Goal: Task Accomplishment & Management: Use online tool/utility

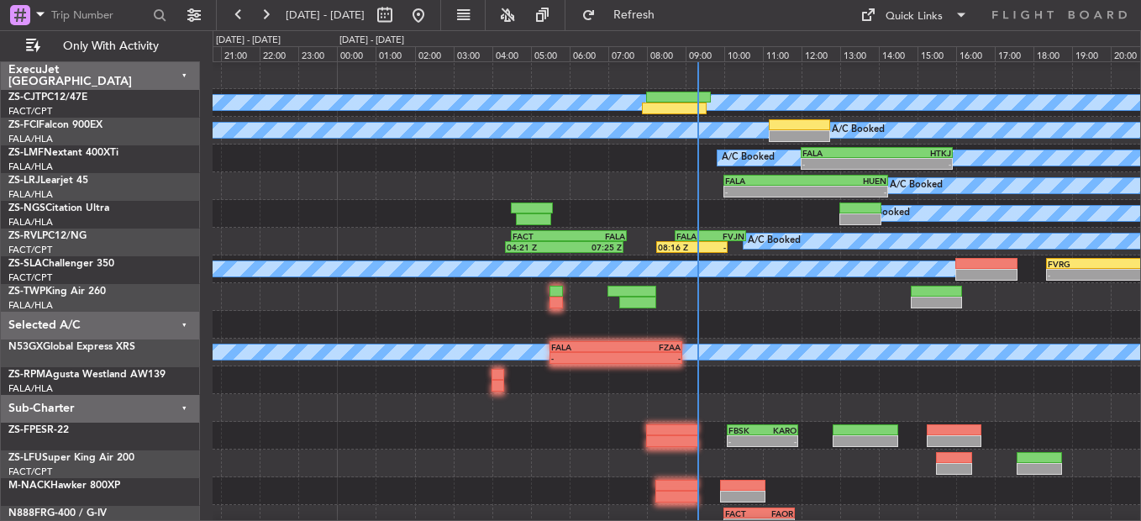
scroll to position [1, 0]
click at [398, 19] on button at bounding box center [384, 15] width 27 height 27
select select "8"
select select "2025"
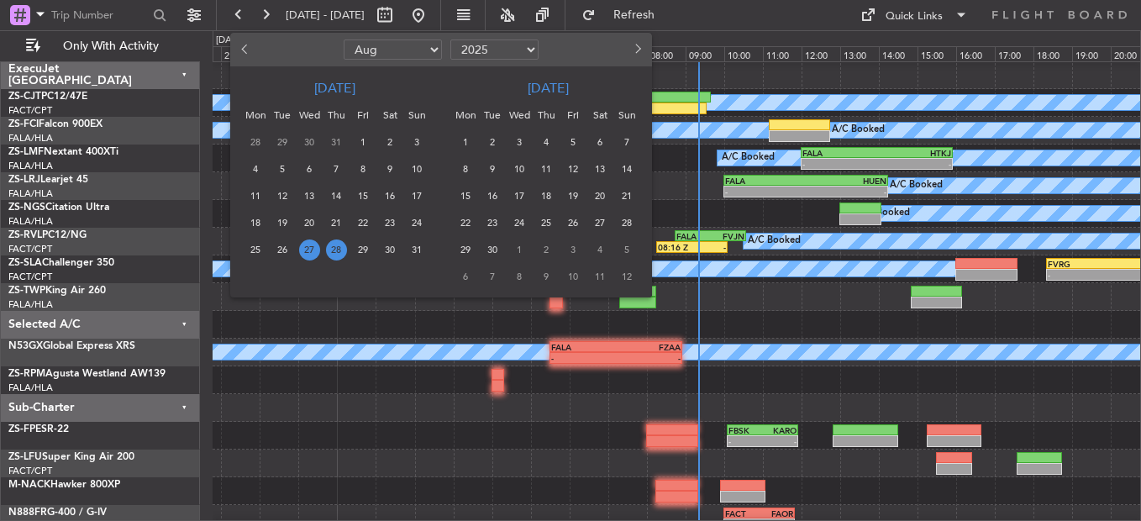
click at [334, 243] on span "28" at bounding box center [336, 250] width 21 height 21
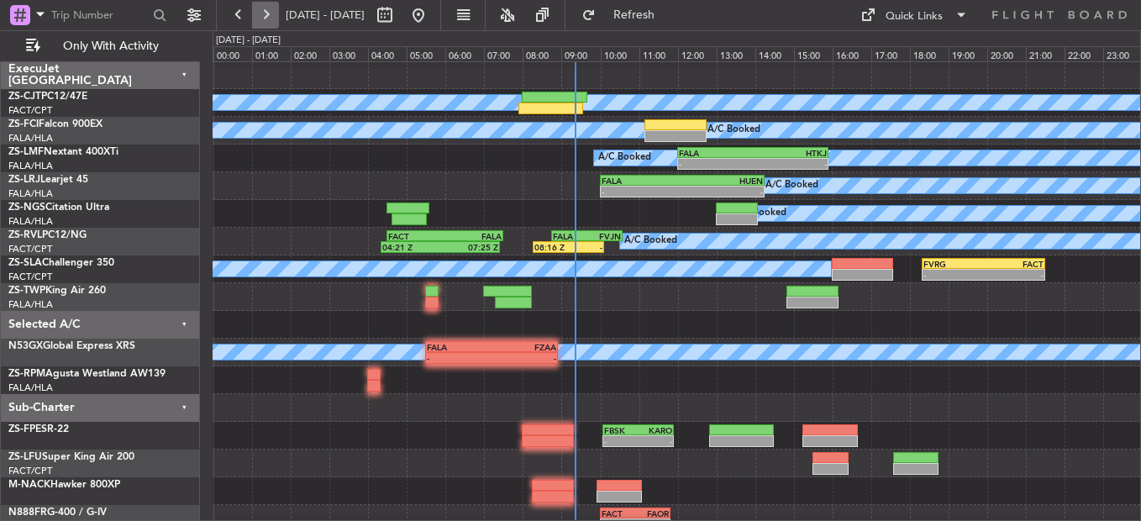
click at [259, 12] on button at bounding box center [265, 15] width 27 height 27
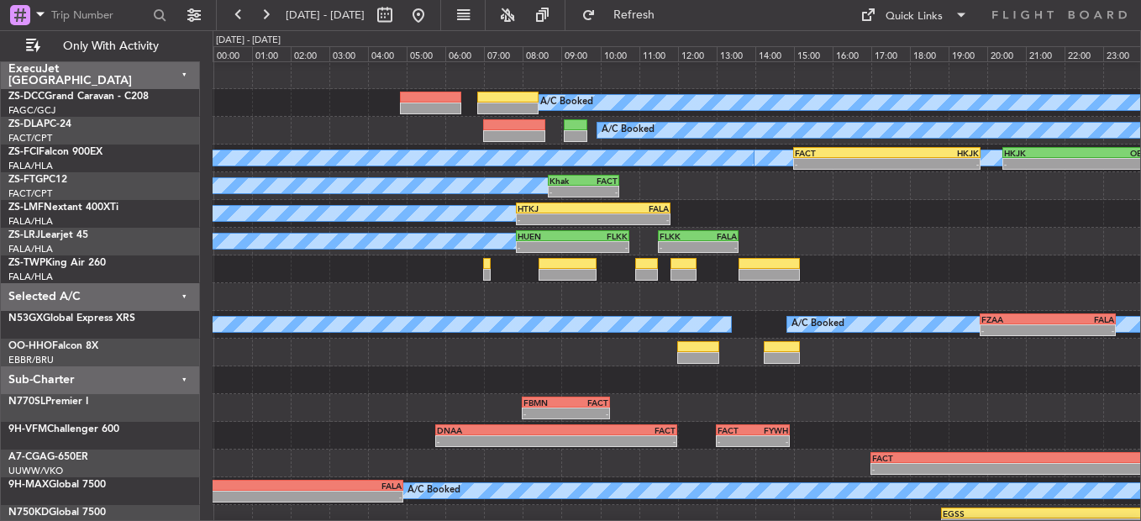
click at [480, 274] on div at bounding box center [677, 269] width 928 height 28
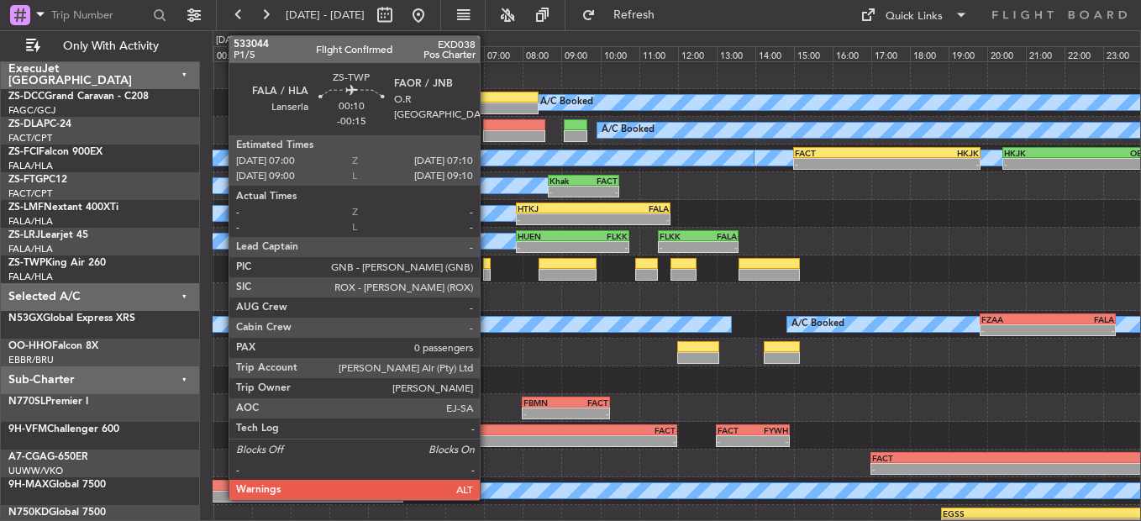
click at [487, 277] on div at bounding box center [486, 275] width 7 height 12
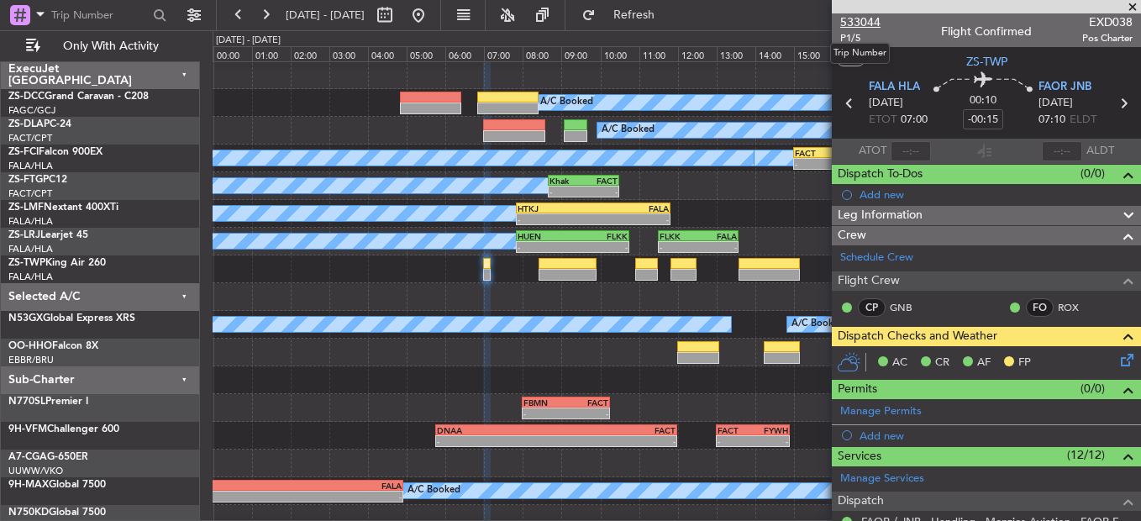
click at [871, 19] on span "533044" at bounding box center [860, 22] width 40 height 18
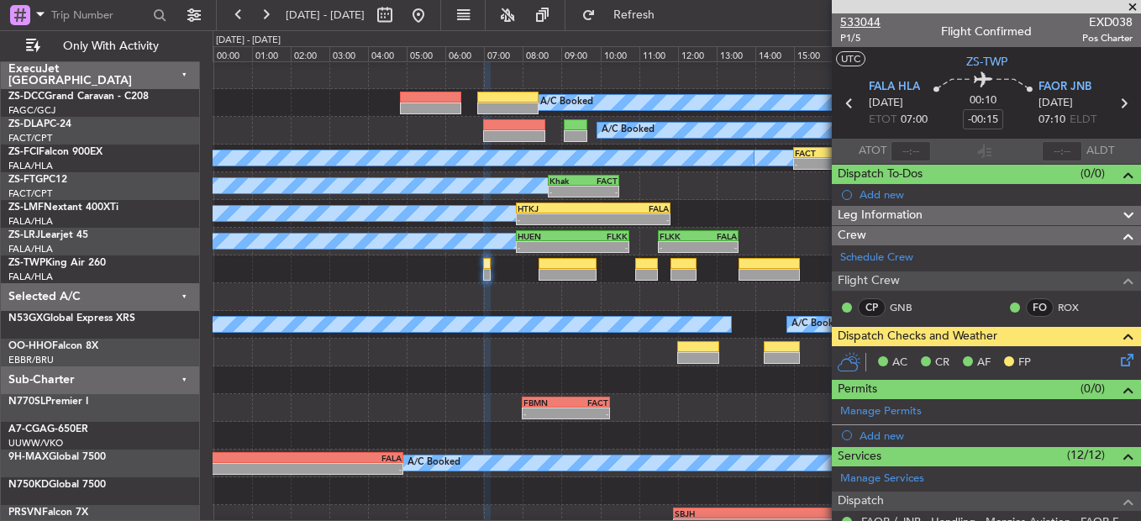
click at [851, 16] on span "533044" at bounding box center [860, 22] width 40 height 18
click at [1134, 6] on div at bounding box center [986, 6] width 309 height 13
click at [234, 13] on button at bounding box center [238, 15] width 27 height 27
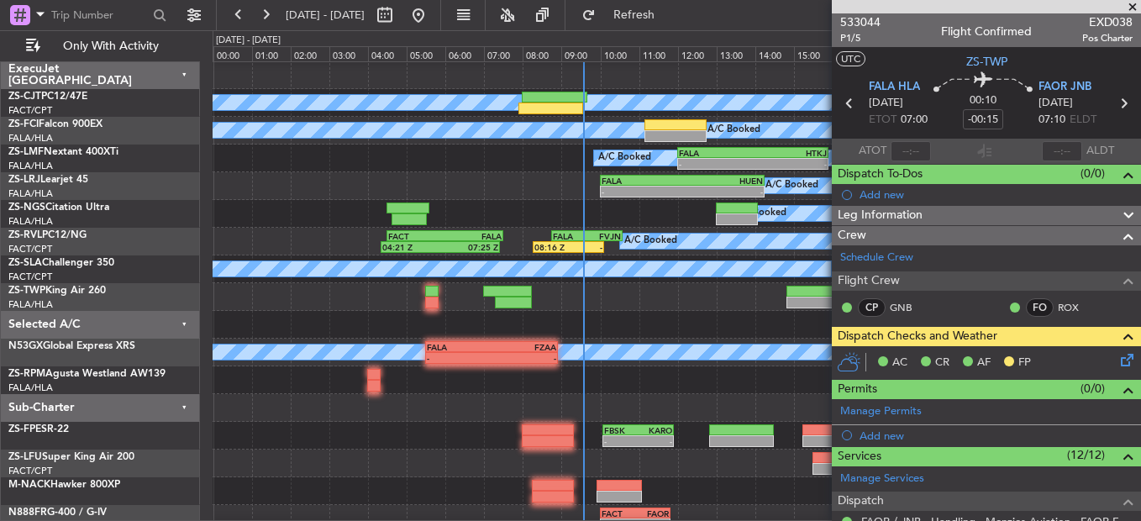
click at [1133, 8] on span at bounding box center [1132, 7] width 17 height 15
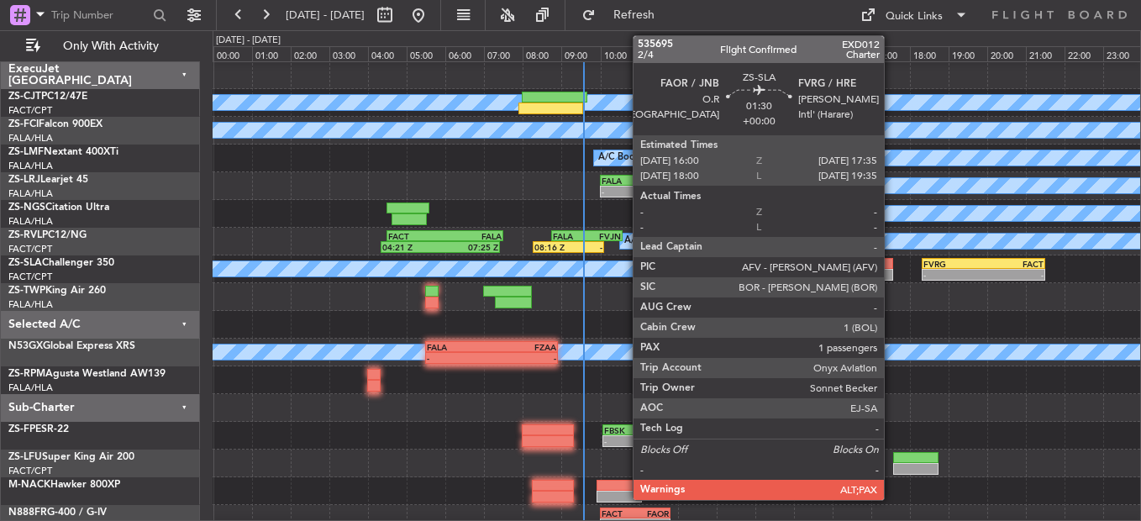
click at [882, 270] on div at bounding box center [862, 275] width 61 height 12
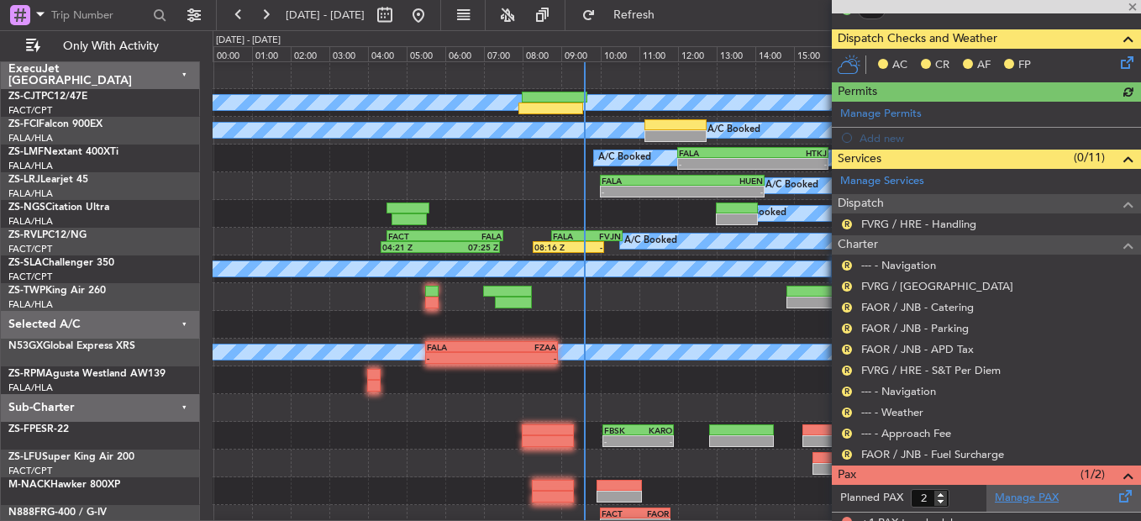
scroll to position [403, 0]
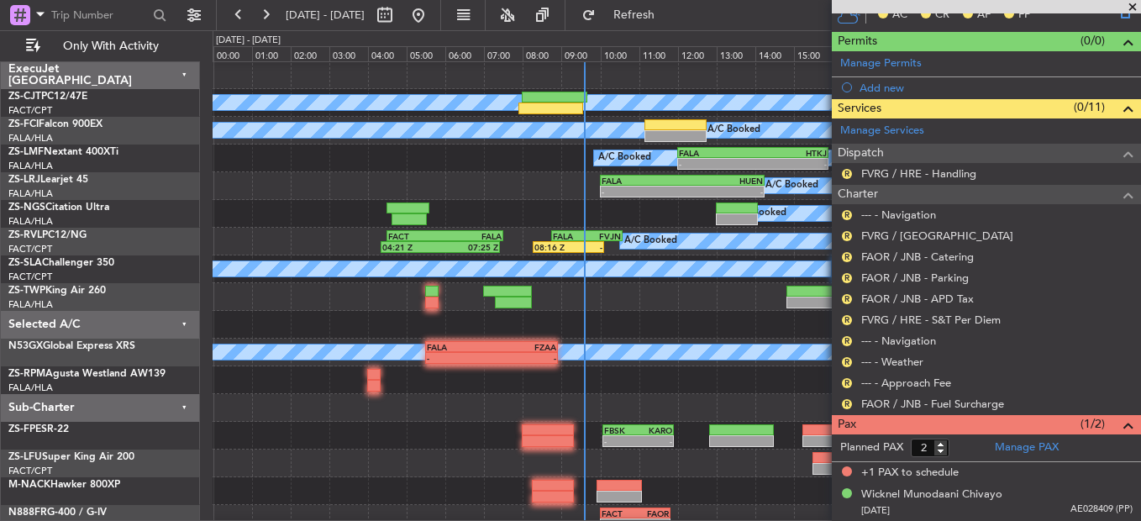
click at [946, 456] on form "Planned PAX 2" at bounding box center [909, 447] width 155 height 27
type input "1"
click at [946, 454] on input "1" at bounding box center [930, 448] width 39 height 18
click at [709, 287] on div at bounding box center [677, 297] width 928 height 28
click at [961, 445] on form "Planned PAX 1" at bounding box center [909, 447] width 155 height 27
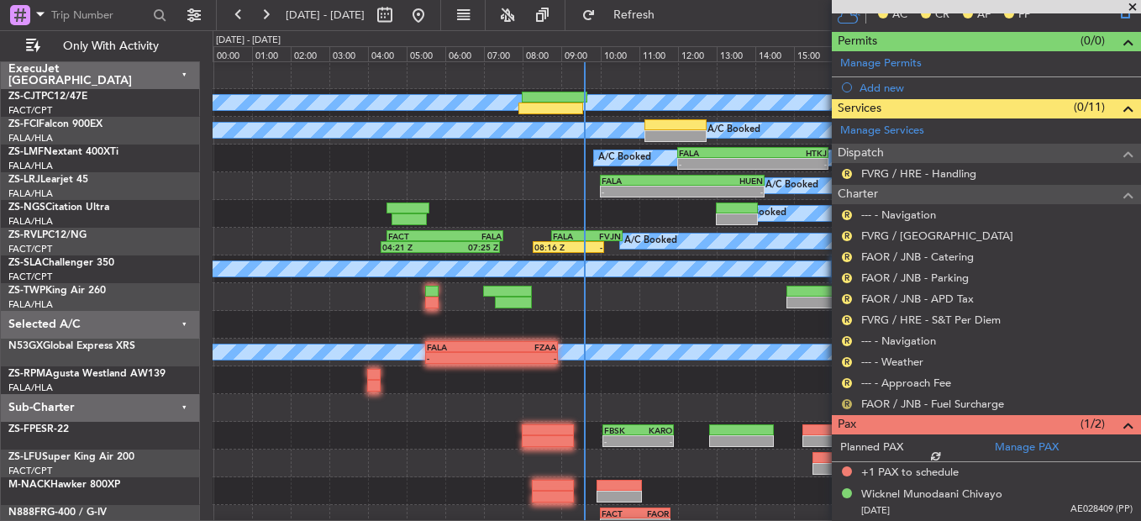
click at [845, 406] on button "R" at bounding box center [847, 404] width 10 height 10
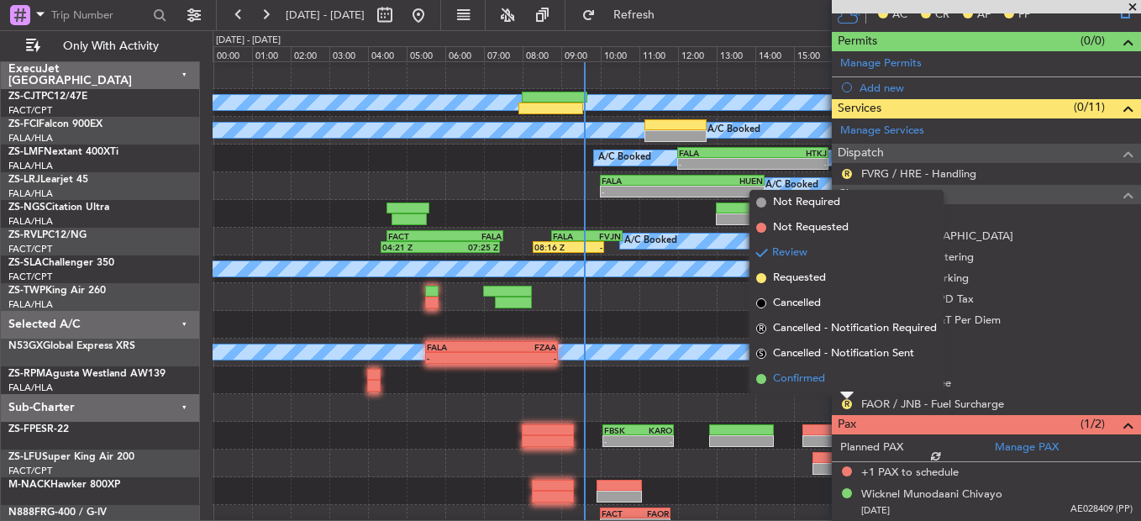
click at [845, 376] on li "Confirmed" at bounding box center [847, 378] width 194 height 25
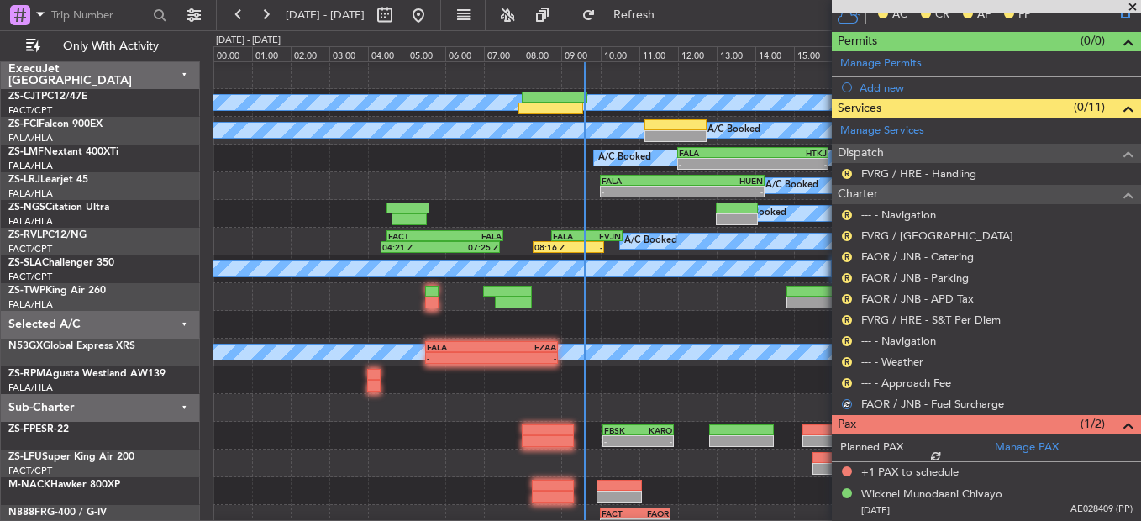
click at [851, 376] on nimbus-traffic-light "R" at bounding box center [846, 382] width 13 height 13
click at [850, 378] on button "R" at bounding box center [847, 383] width 10 height 10
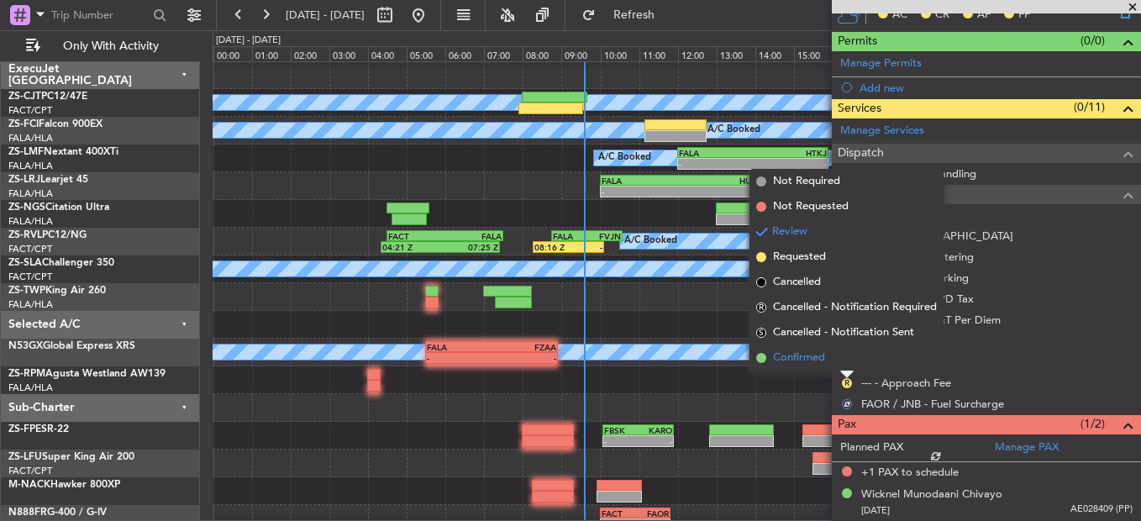
click at [847, 360] on li "Confirmed" at bounding box center [847, 357] width 194 height 25
click at [847, 360] on button "R" at bounding box center [847, 362] width 10 height 10
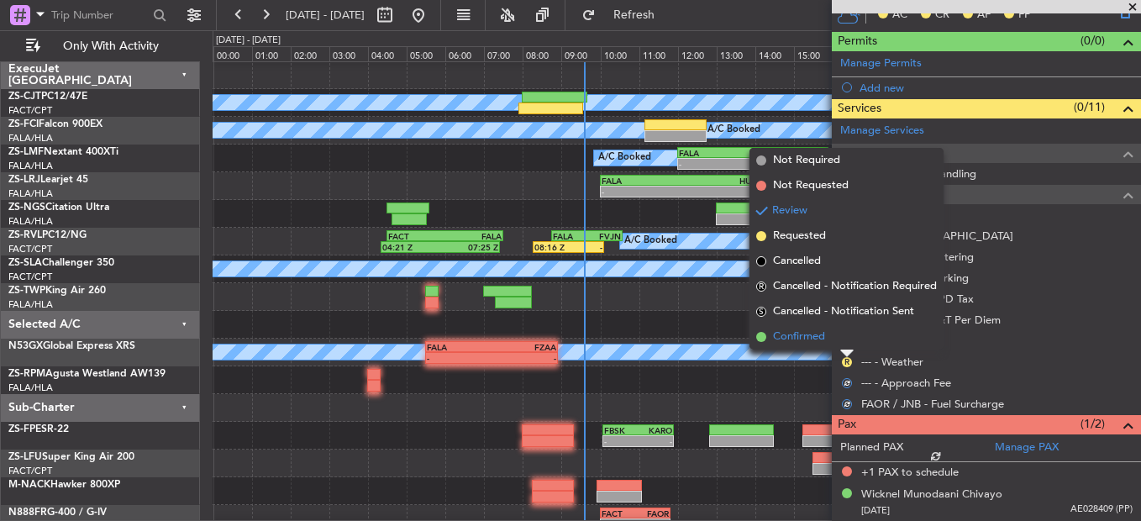
click at [848, 339] on li "Confirmed" at bounding box center [847, 336] width 194 height 25
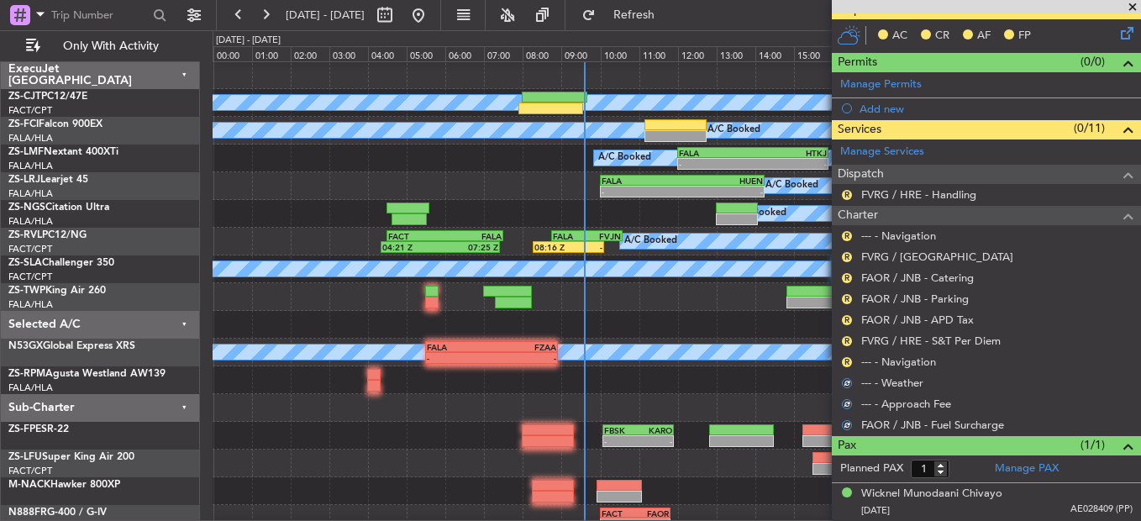
click at [848, 339] on button "R" at bounding box center [847, 341] width 10 height 10
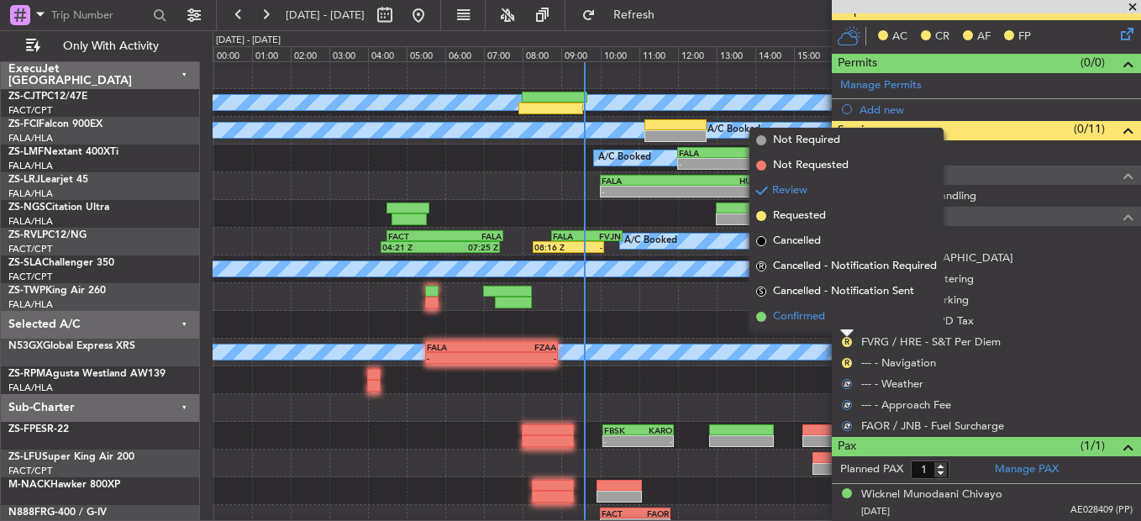
click at [846, 323] on li "Confirmed" at bounding box center [847, 316] width 194 height 25
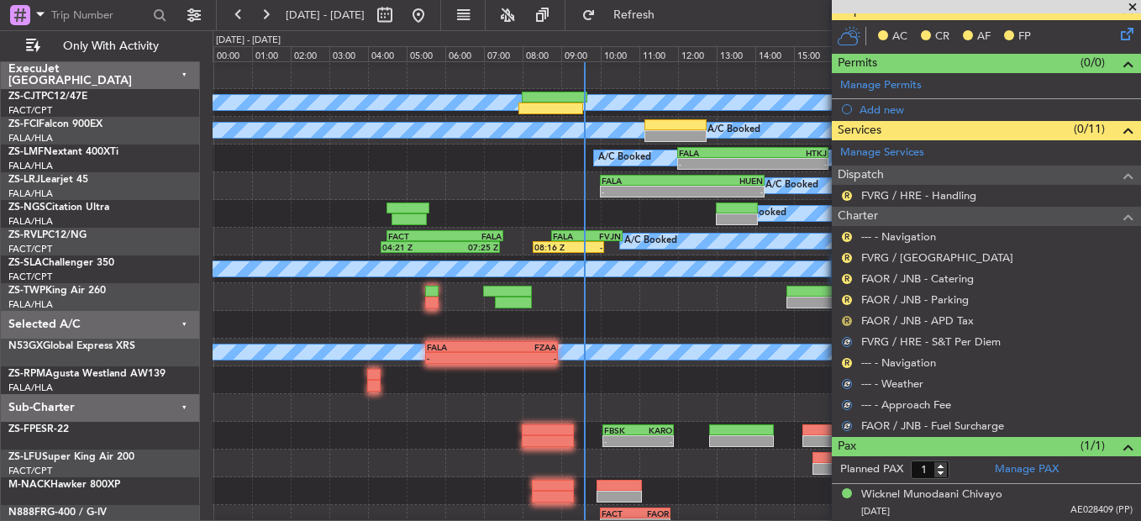
click at [846, 324] on button "R" at bounding box center [847, 321] width 10 height 10
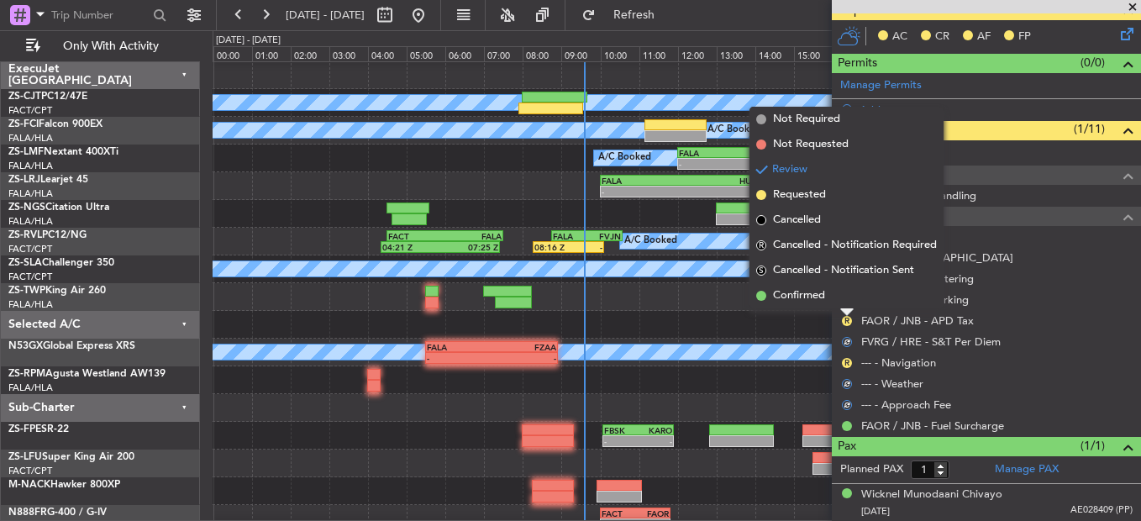
click at [836, 292] on li "Confirmed" at bounding box center [847, 295] width 194 height 25
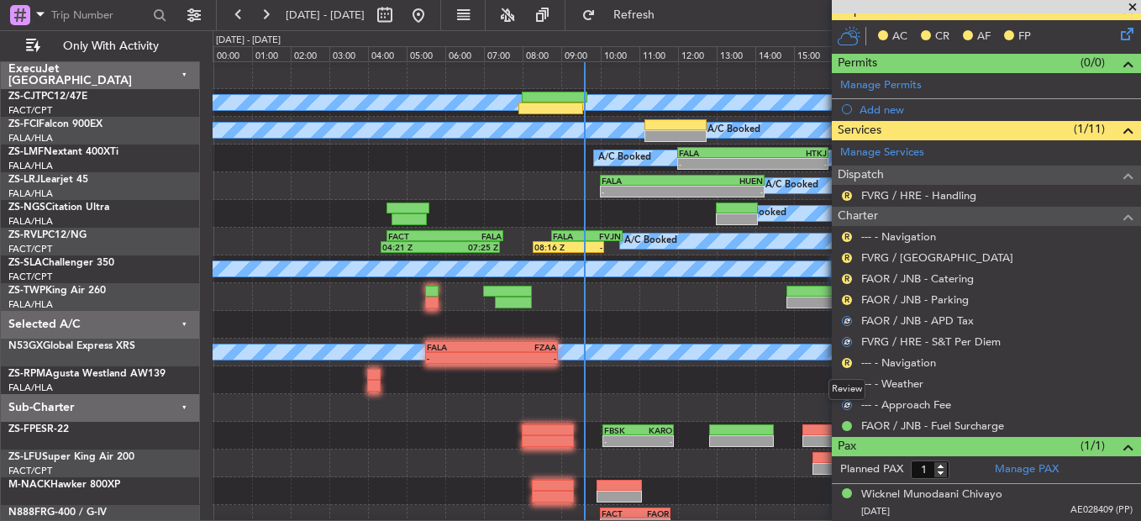
click at [845, 354] on div "R --- - Navigation" at bounding box center [986, 362] width 309 height 21
click at [846, 359] on button "R" at bounding box center [847, 363] width 10 height 10
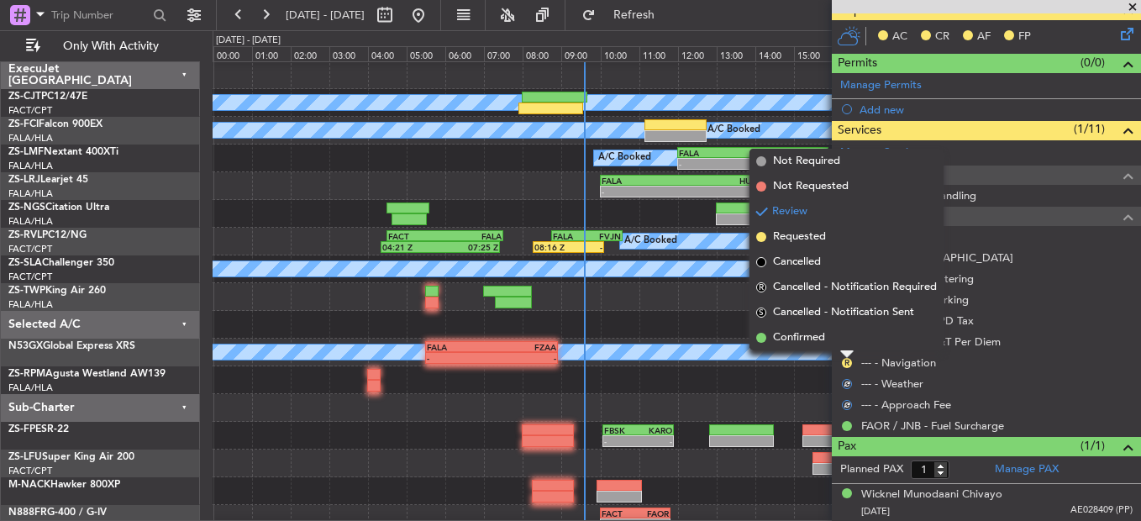
click at [845, 330] on li "Confirmed" at bounding box center [847, 337] width 194 height 25
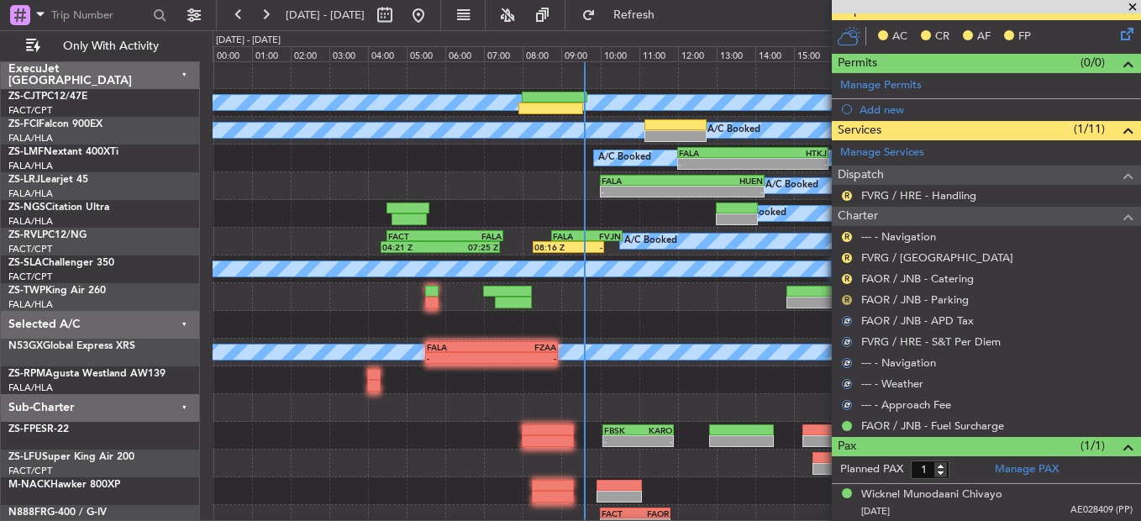
click at [845, 297] on button "R" at bounding box center [847, 300] width 10 height 10
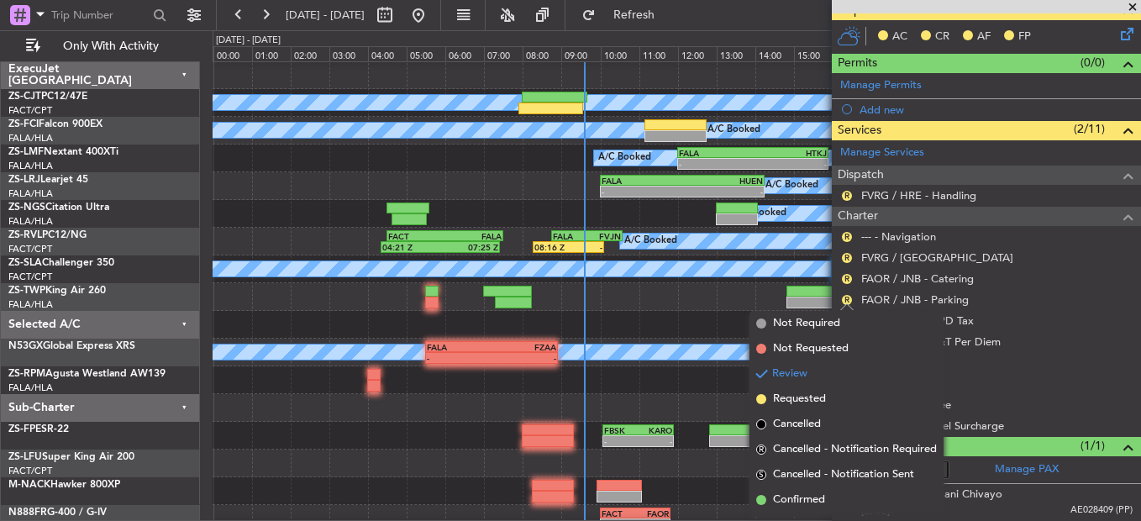
click at [768, 501] on li "Confirmed" at bounding box center [847, 499] width 194 height 25
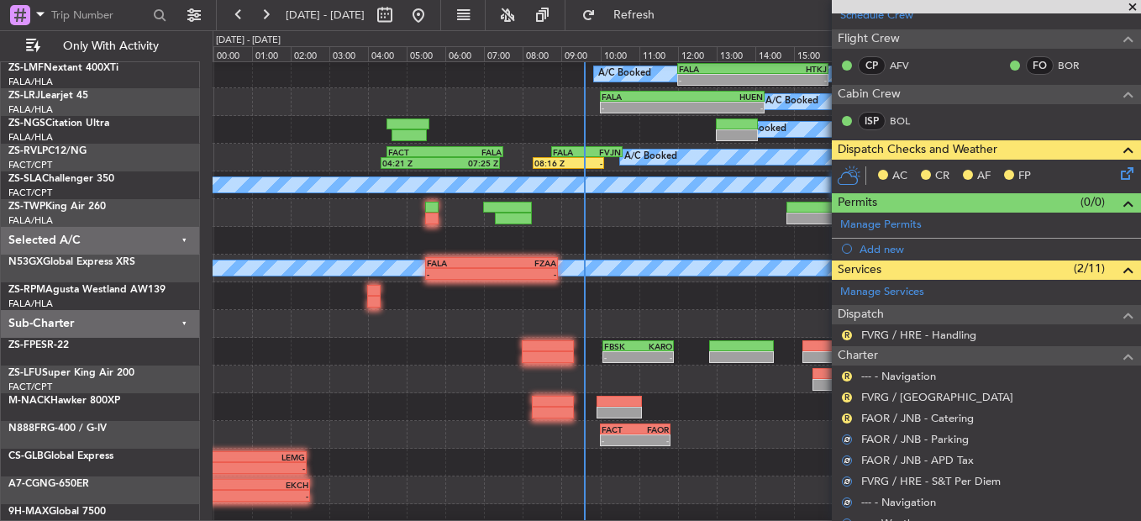
scroll to position [297, 0]
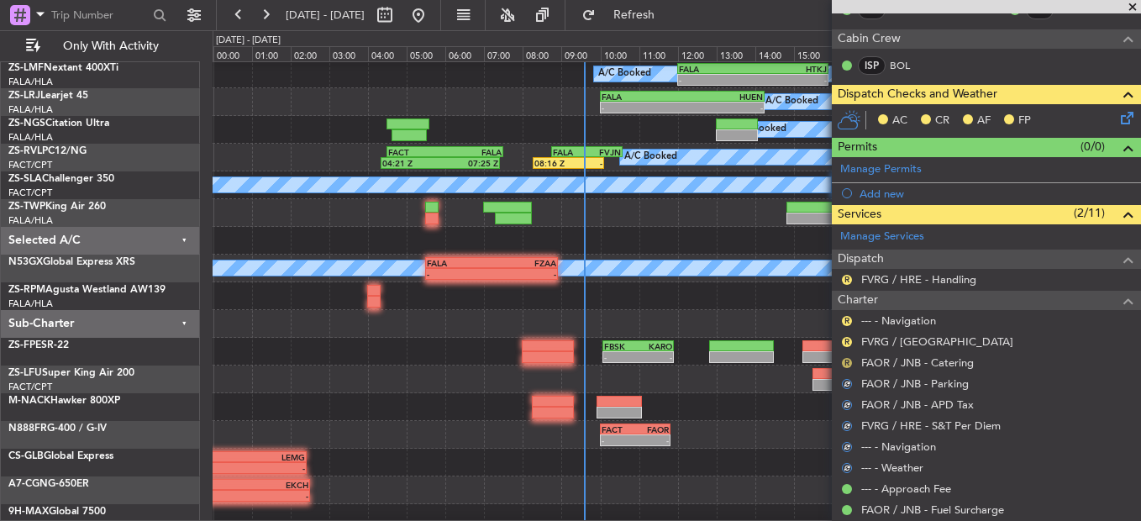
click at [847, 360] on button "R" at bounding box center [847, 363] width 10 height 10
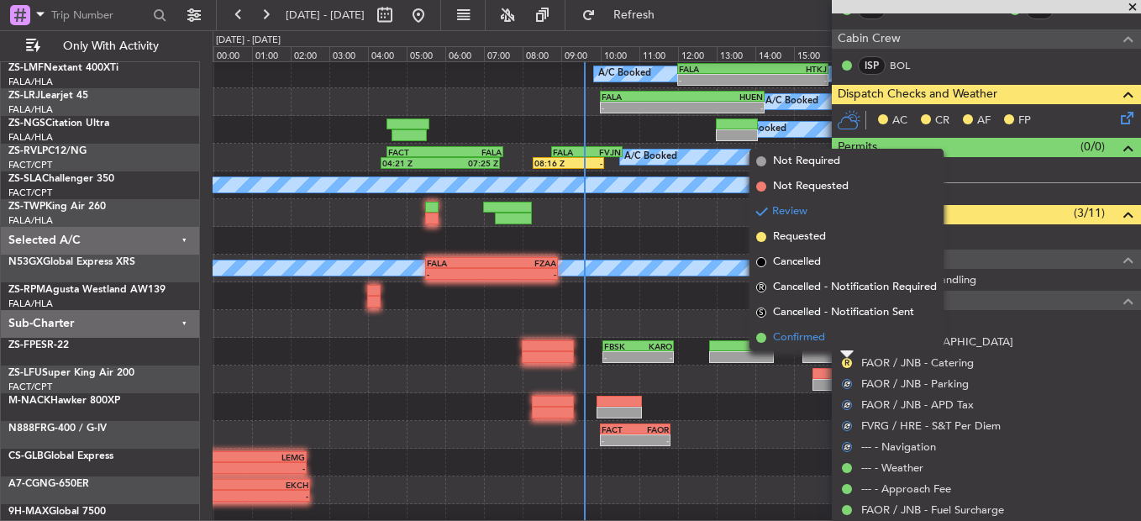
click at [847, 340] on li "Confirmed" at bounding box center [847, 337] width 194 height 25
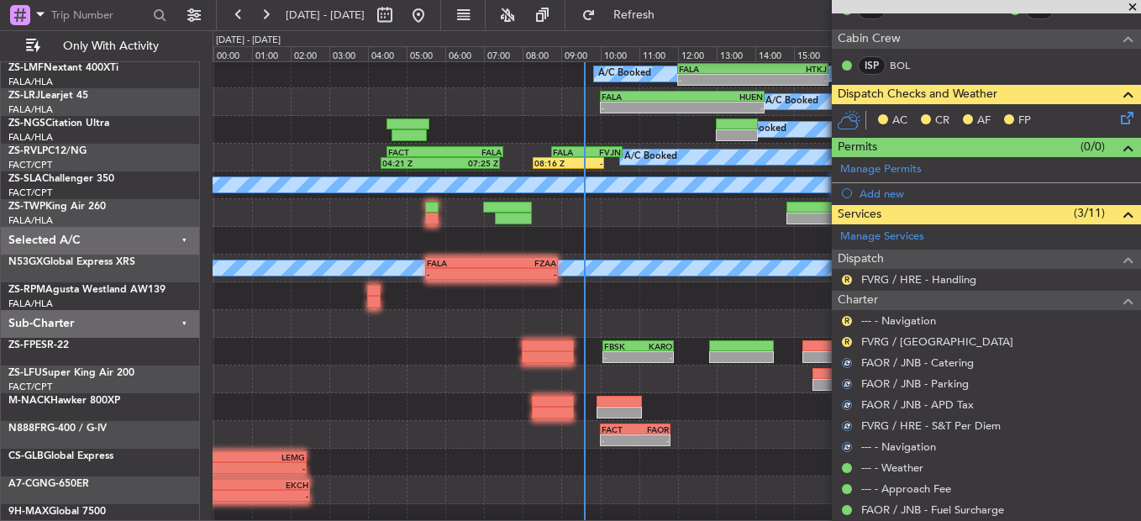
click at [847, 340] on button "R" at bounding box center [847, 342] width 10 height 10
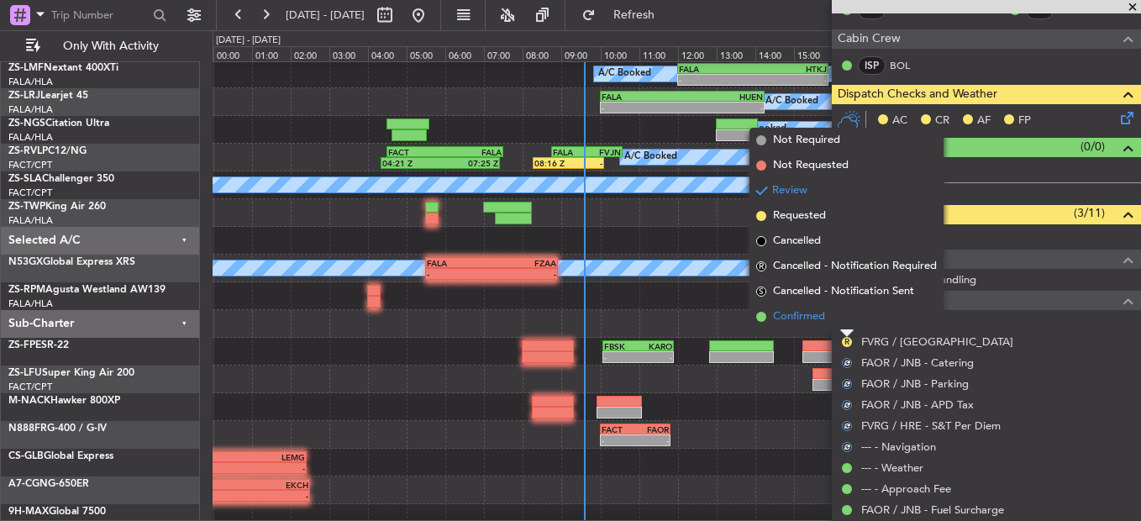
click at [842, 317] on li "Confirmed" at bounding box center [847, 316] width 194 height 25
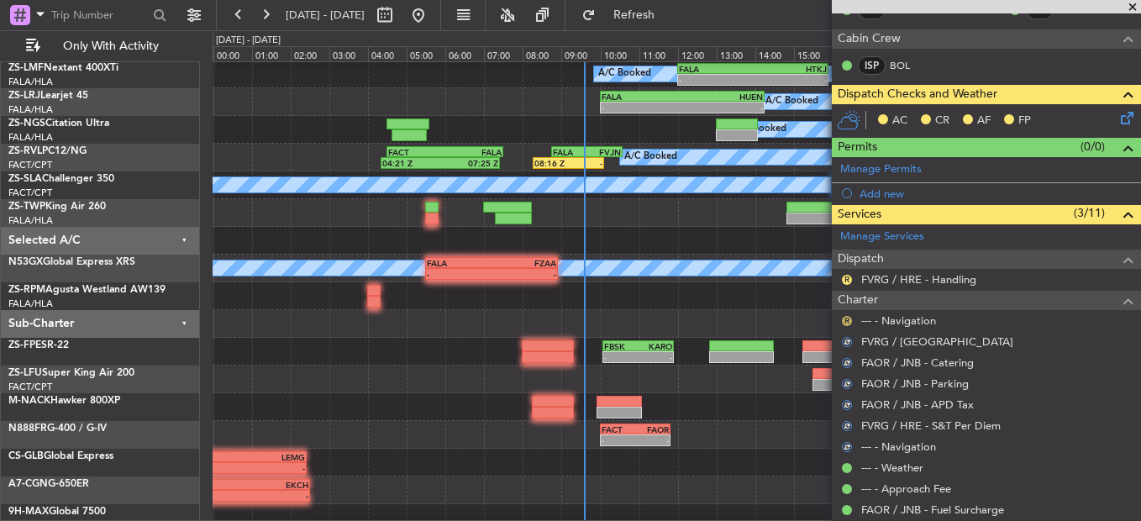
click at [848, 318] on button "R" at bounding box center [847, 321] width 10 height 10
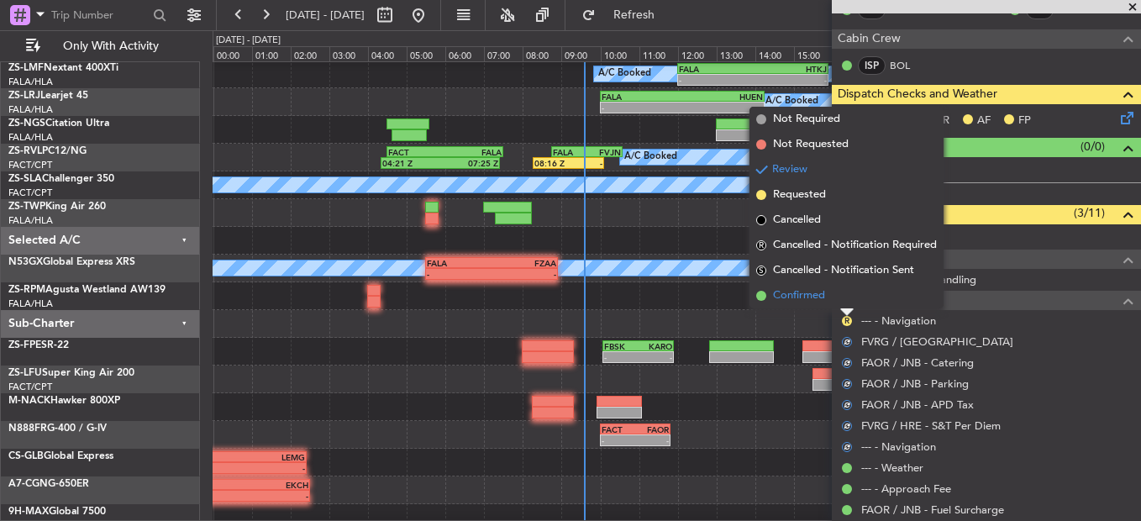
click at [836, 293] on li "Confirmed" at bounding box center [847, 295] width 194 height 25
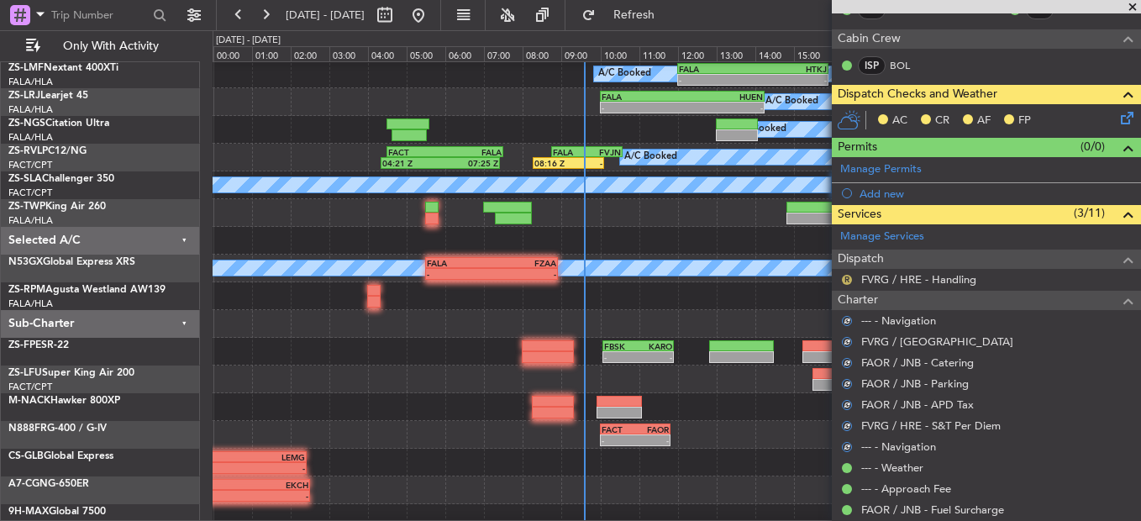
click at [851, 282] on button "R" at bounding box center [847, 280] width 10 height 10
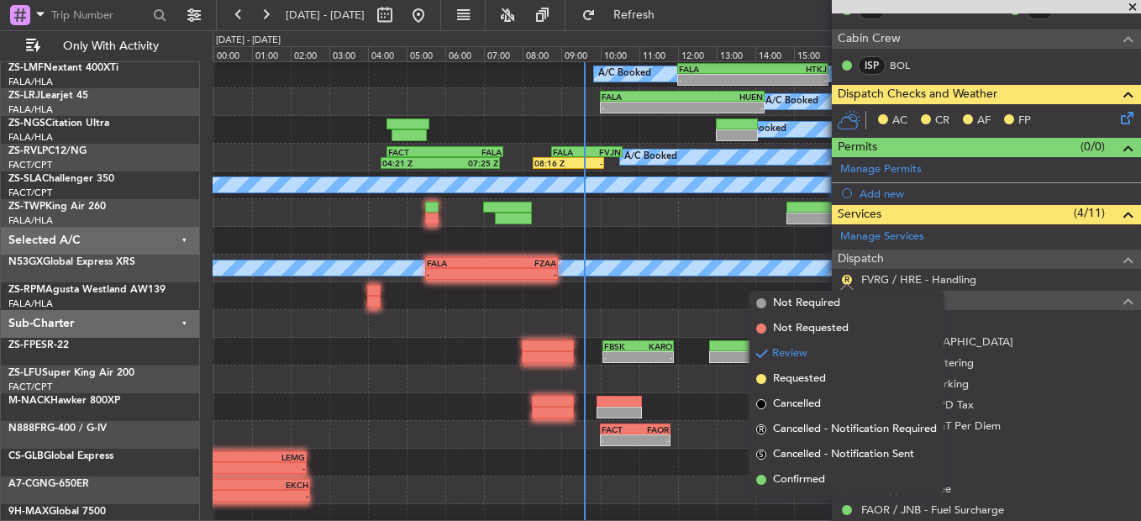
click at [815, 479] on span "Confirmed" at bounding box center [799, 479] width 52 height 17
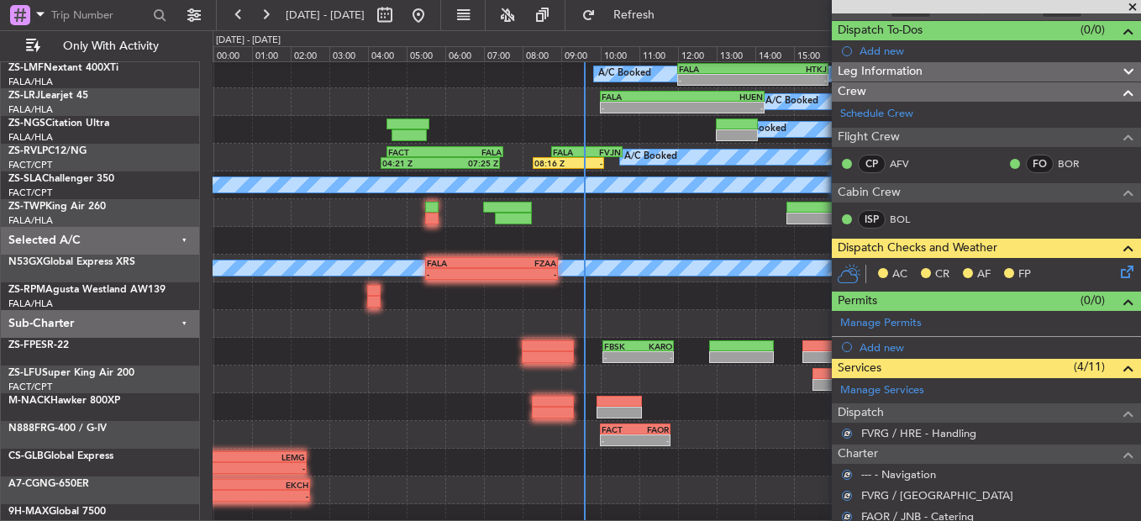
scroll to position [0, 0]
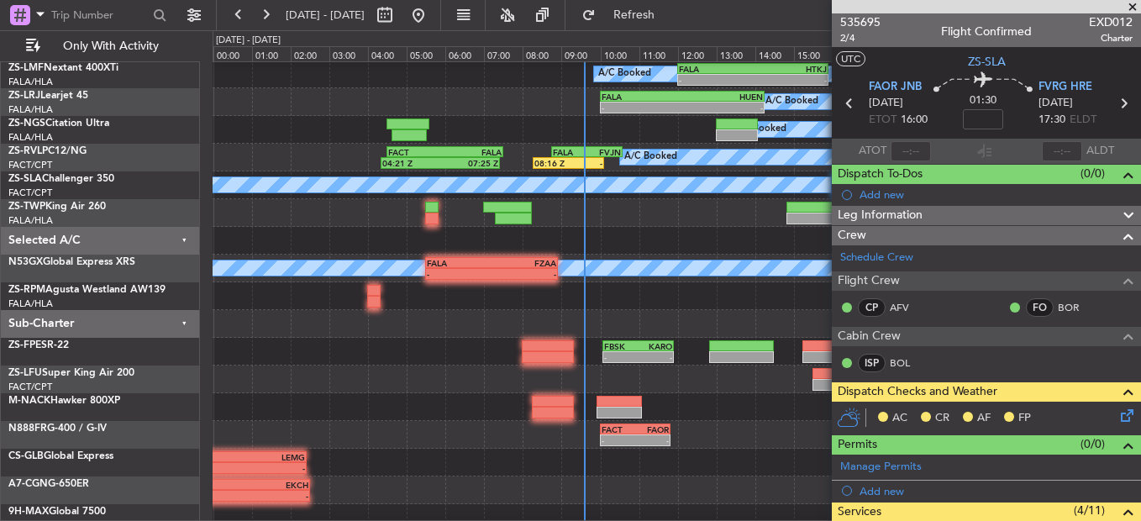
click at [1118, 407] on icon at bounding box center [1124, 412] width 13 height 13
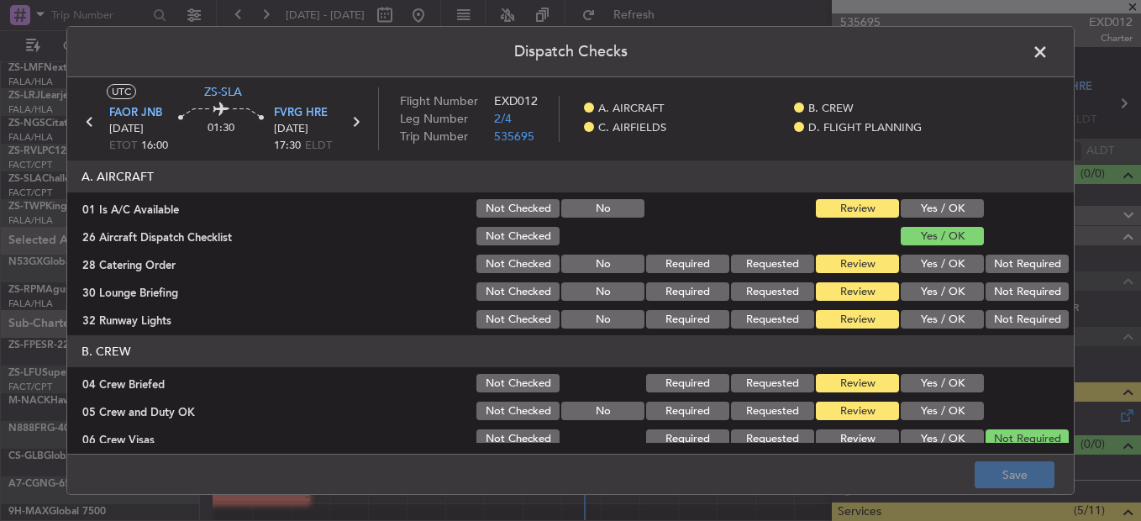
click at [942, 215] on button "Yes / OK" at bounding box center [942, 208] width 83 height 18
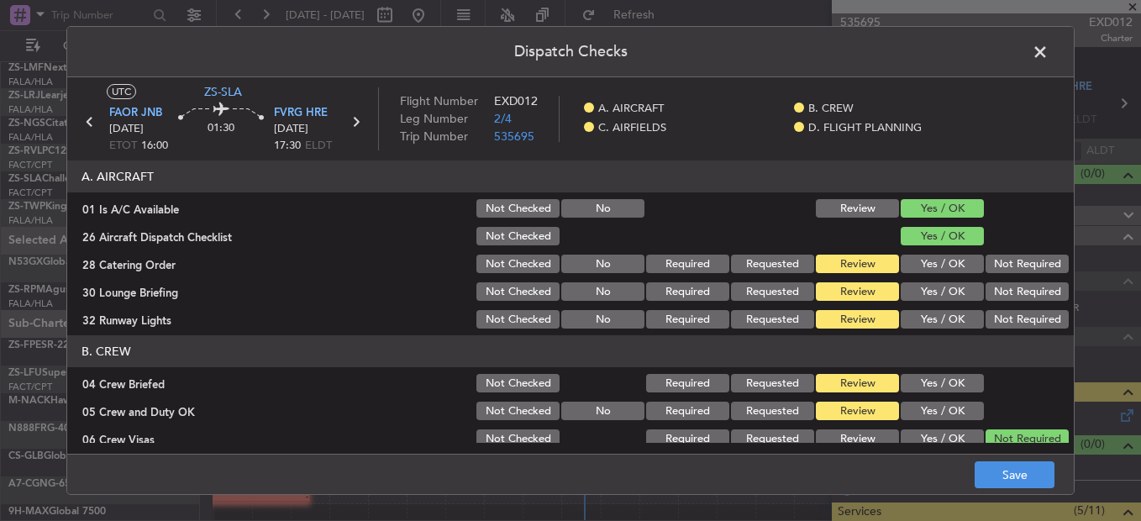
click at [989, 262] on button "Not Required" at bounding box center [1027, 264] width 83 height 18
click at [996, 282] on div "Not Required" at bounding box center [1025, 292] width 85 height 24
click at [996, 304] on section "A. AIRCRAFT 01 Is A/C Available Not Checked No Review Yes / OK 26 Aircraft Disp…" at bounding box center [570, 246] width 1007 height 171
click at [991, 311] on div "Not Required" at bounding box center [1025, 320] width 85 height 24
click at [989, 321] on button "Not Required" at bounding box center [1027, 319] width 83 height 18
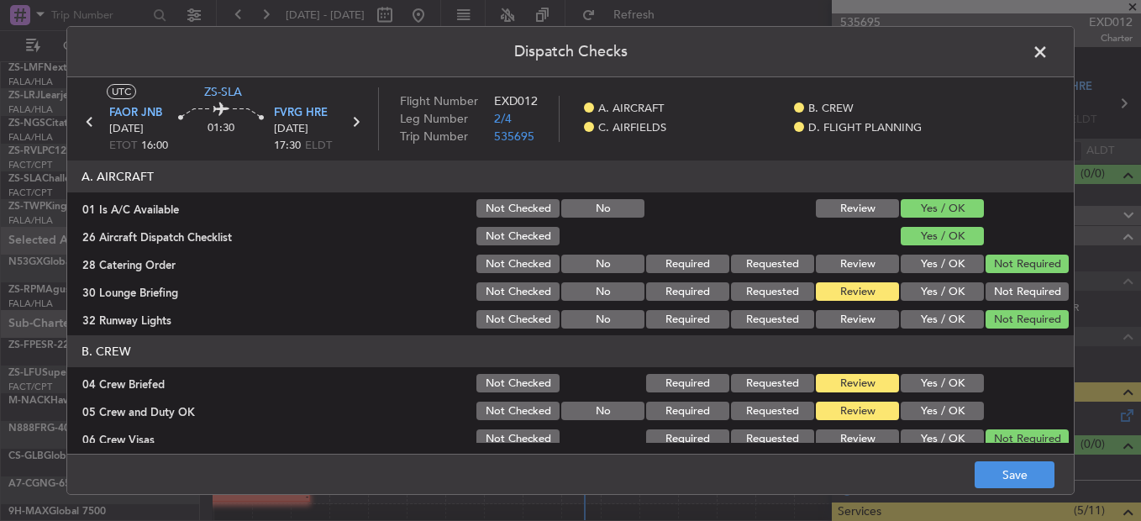
click at [988, 304] on section "A. AIRCRAFT 01 Is A/C Available Not Checked No Review Yes / OK 26 Aircraft Disp…" at bounding box center [570, 246] width 1007 height 171
click at [988, 298] on button "Not Required" at bounding box center [1027, 291] width 83 height 18
click at [924, 387] on button "Yes / OK" at bounding box center [942, 383] width 83 height 18
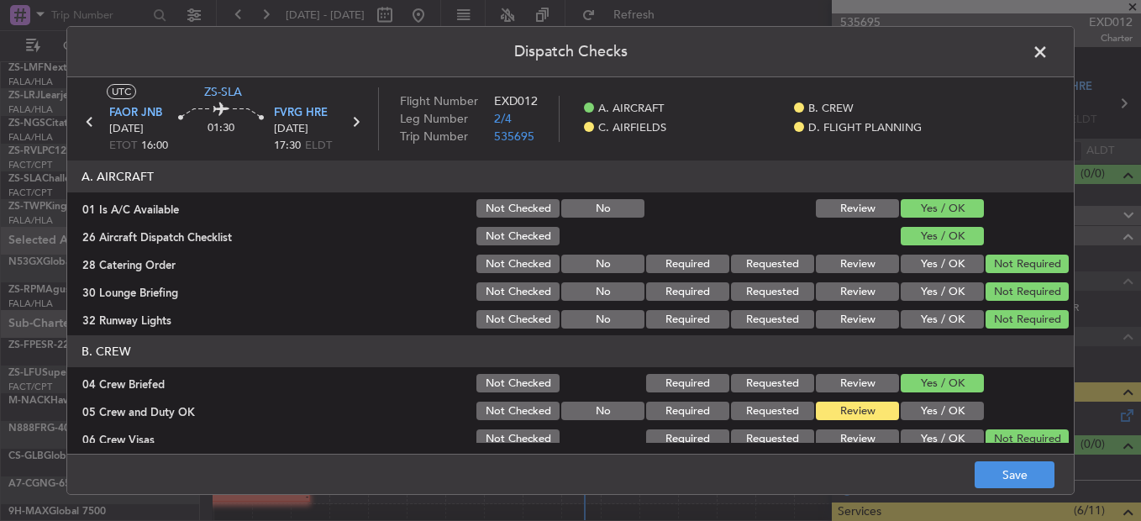
click at [924, 399] on section "B. CREW 04 Crew Briefed Not Checked Required Requested Review Yes / OK 05 Crew …" at bounding box center [570, 434] width 1007 height 198
click at [927, 411] on button "Yes / OK" at bounding box center [942, 411] width 83 height 18
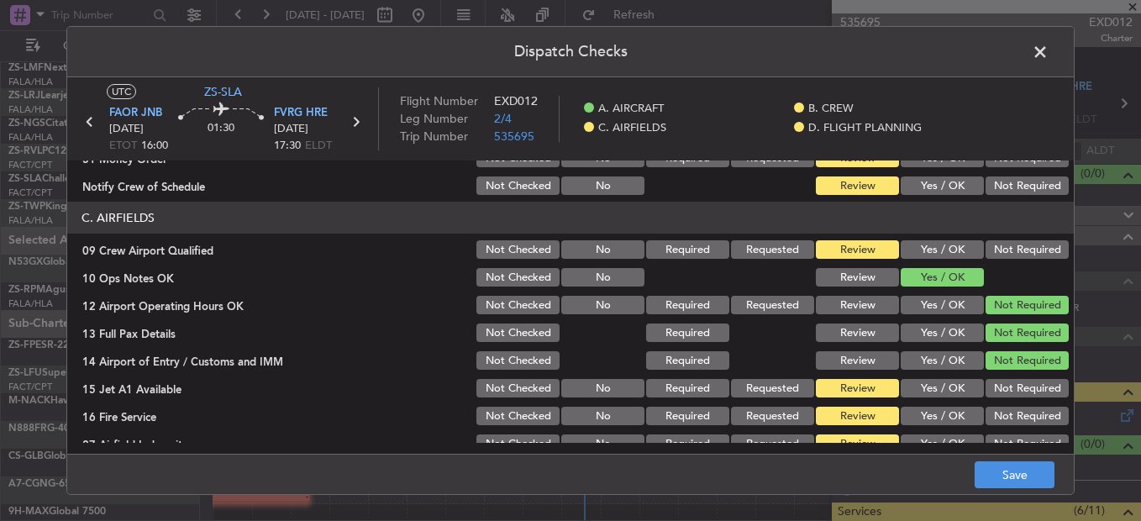
scroll to position [168, 0]
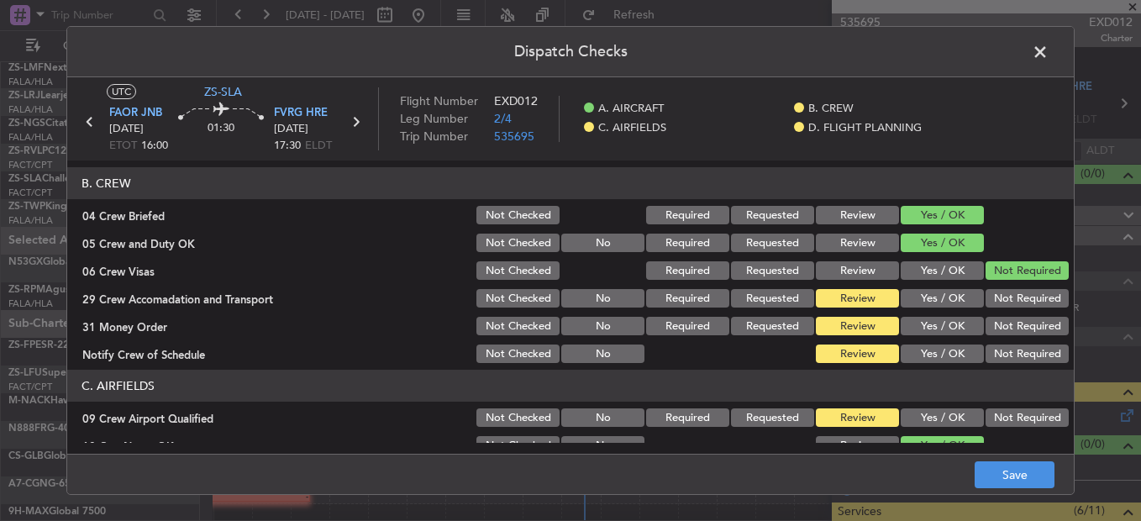
click at [1013, 300] on button "Not Required" at bounding box center [1027, 298] width 83 height 18
click at [1013, 329] on button "Not Required" at bounding box center [1027, 326] width 83 height 18
click at [1013, 334] on button "Not Required" at bounding box center [1027, 326] width 83 height 18
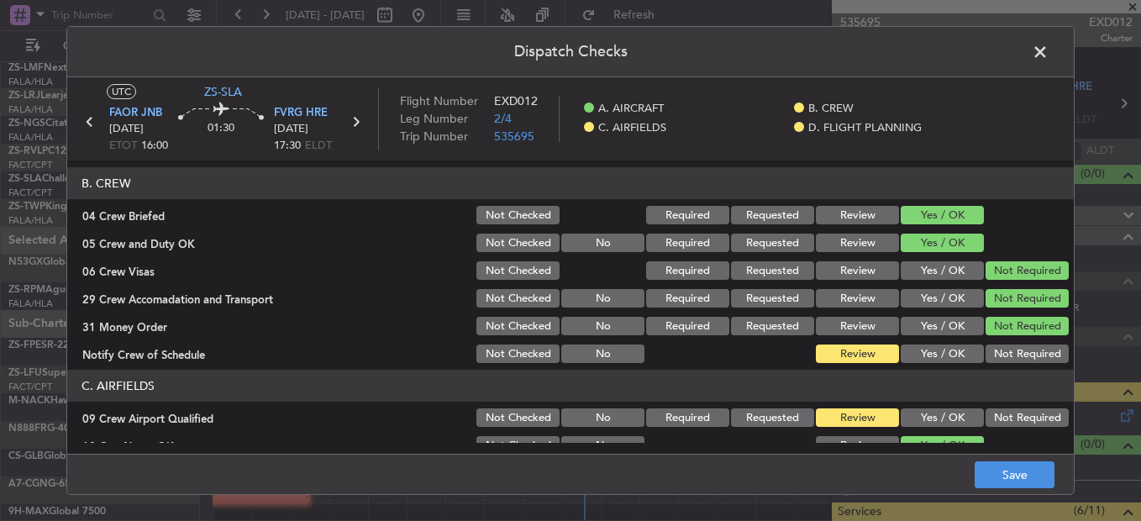
click at [1013, 350] on button "Not Required" at bounding box center [1027, 354] width 83 height 18
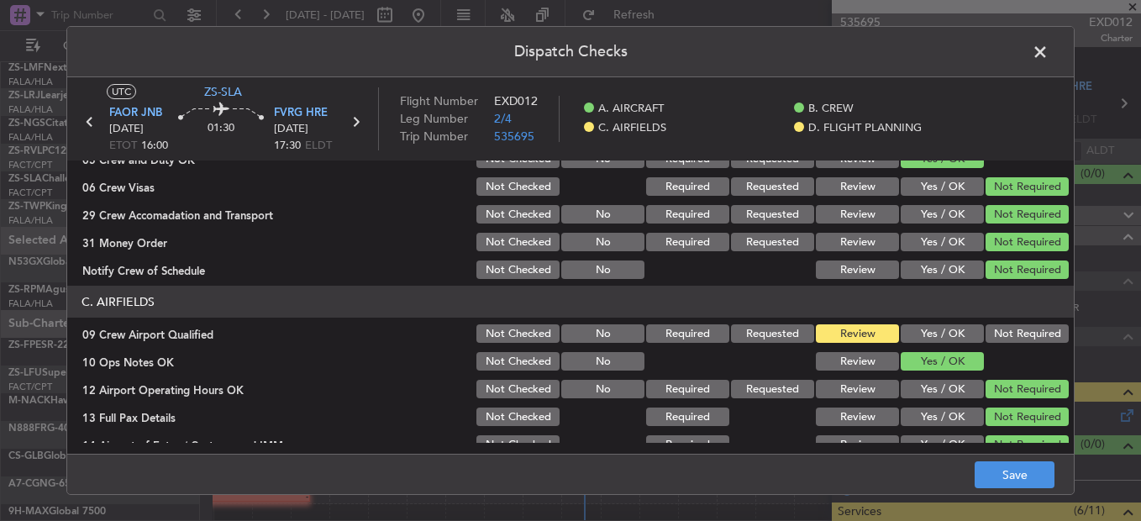
click at [995, 324] on div "Not Required" at bounding box center [1025, 334] width 85 height 24
click at [994, 339] on button "Not Required" at bounding box center [1027, 333] width 83 height 18
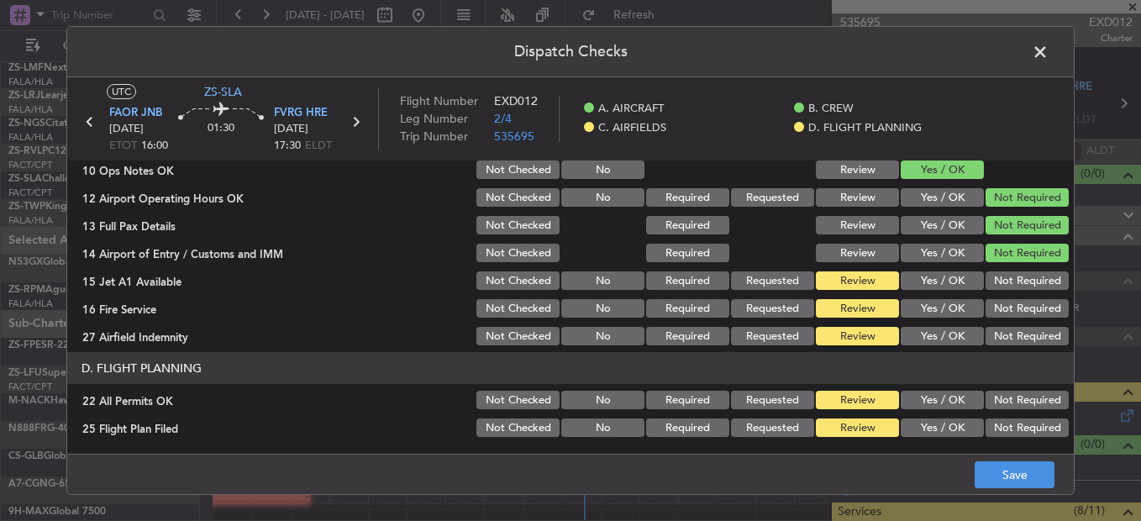
scroll to position [472, 0]
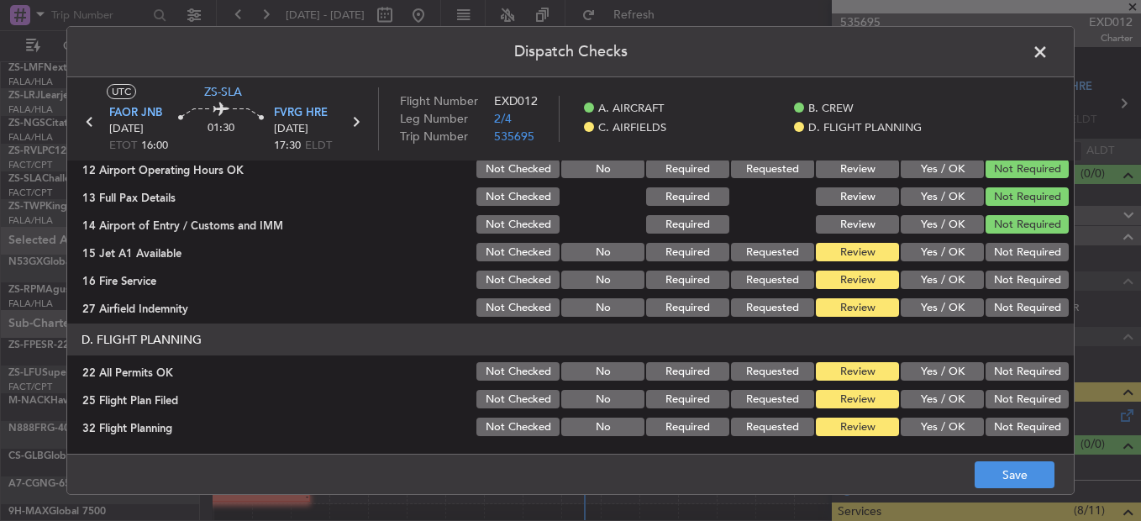
drag, startPoint x: 1029, startPoint y: 267, endPoint x: 1023, endPoint y: 303, distance: 36.6
click at [1029, 268] on section "C. AIRFIELDS 09 Crew Airport Qualified Not Checked No Required Requested Review…" at bounding box center [570, 193] width 1007 height 254
drag, startPoint x: 1023, startPoint y: 303, endPoint x: 1028, endPoint y: 282, distance: 22.4
click at [1029, 303] on button "Not Required" at bounding box center [1027, 307] width 83 height 18
click at [1030, 280] on button "Not Required" at bounding box center [1027, 280] width 83 height 18
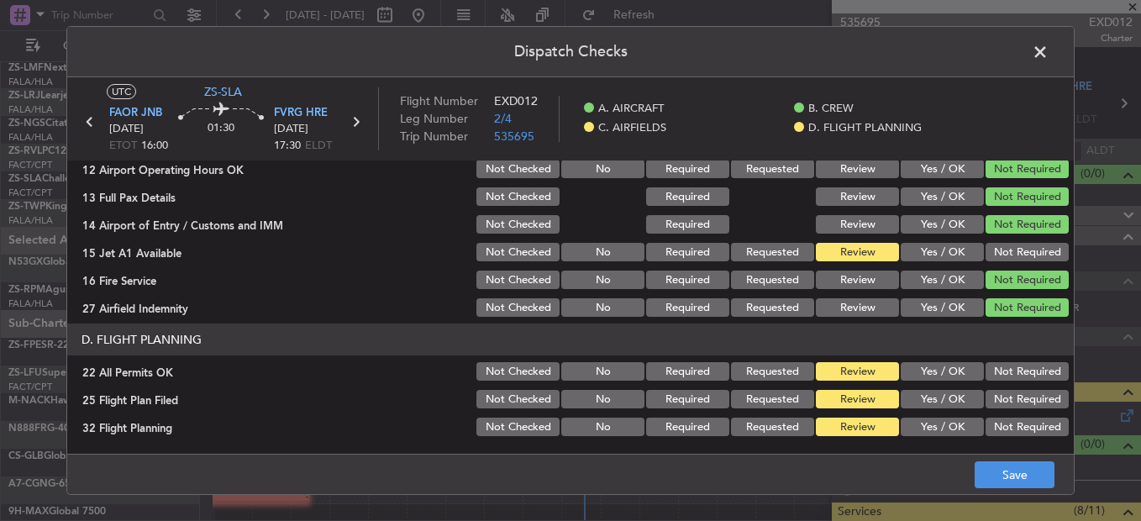
drag, startPoint x: 1017, startPoint y: 255, endPoint x: 1015, endPoint y: 290, distance: 35.3
click at [1017, 257] on button "Not Required" at bounding box center [1027, 252] width 83 height 18
click at [1013, 369] on button "Not Required" at bounding box center [1027, 371] width 83 height 18
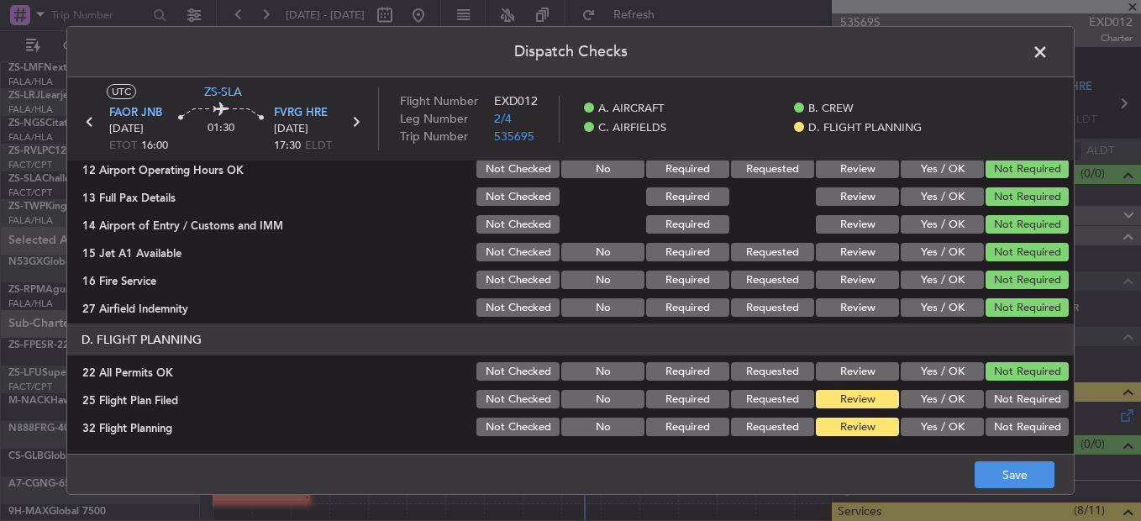
click at [938, 403] on button "Yes / OK" at bounding box center [942, 399] width 83 height 18
click at [938, 416] on div "Yes / OK" at bounding box center [940, 427] width 85 height 24
click at [936, 436] on button "Yes / OK" at bounding box center [942, 427] width 83 height 18
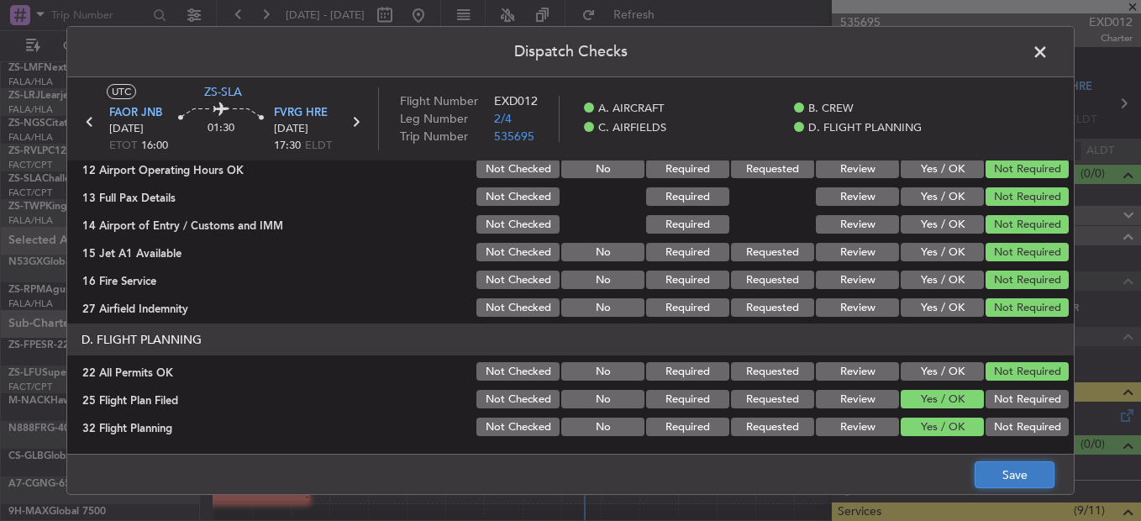
click at [982, 470] on button "Save" at bounding box center [1015, 474] width 80 height 27
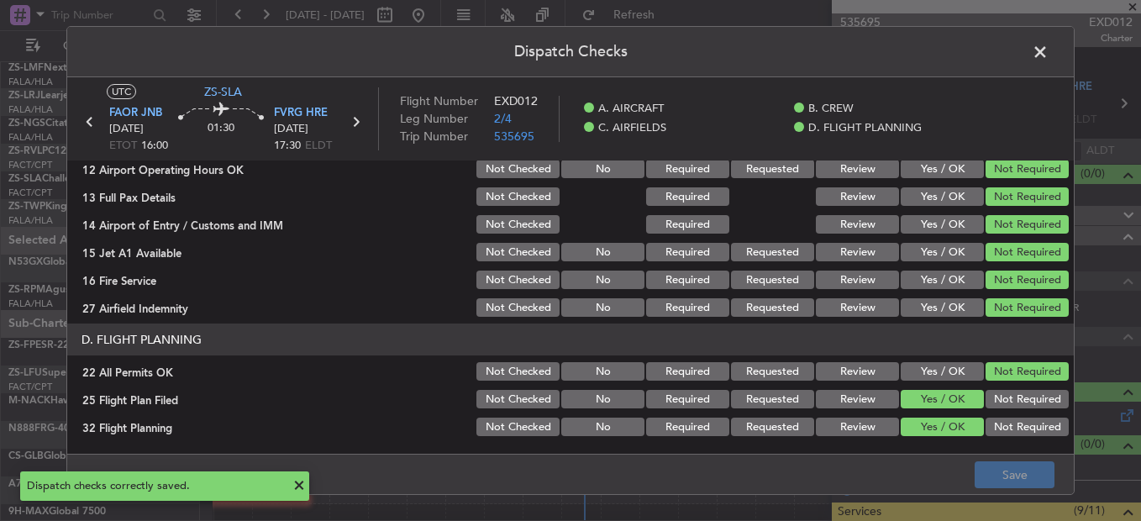
click at [1049, 43] on span at bounding box center [1049, 56] width 0 height 34
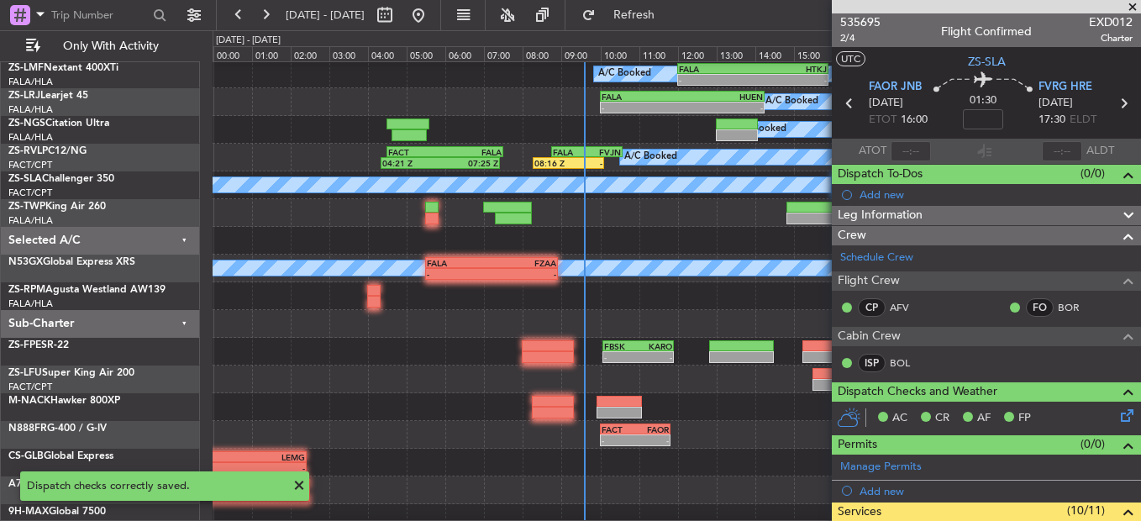
click at [1133, 5] on span at bounding box center [1132, 7] width 17 height 15
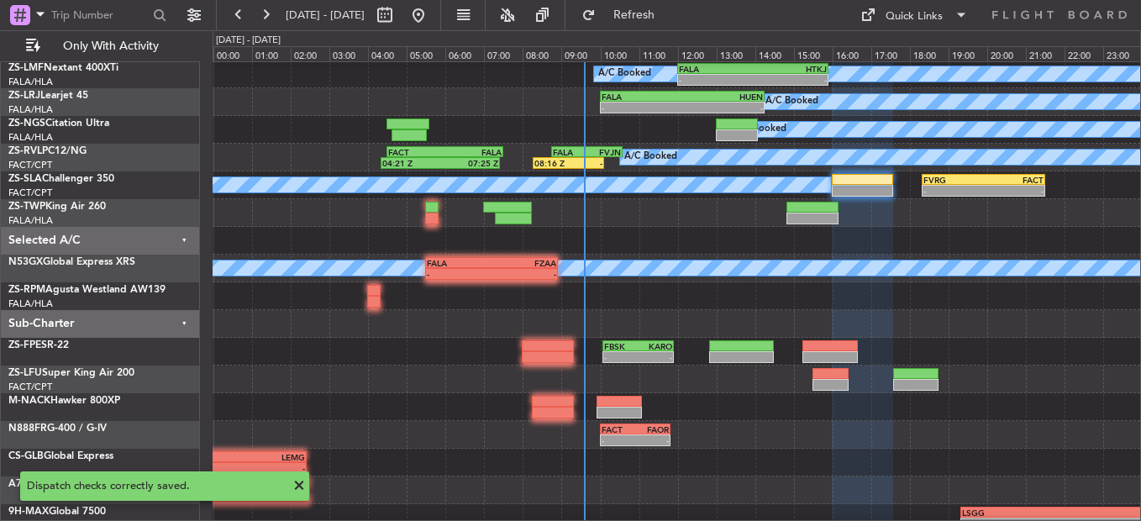
type input "0"
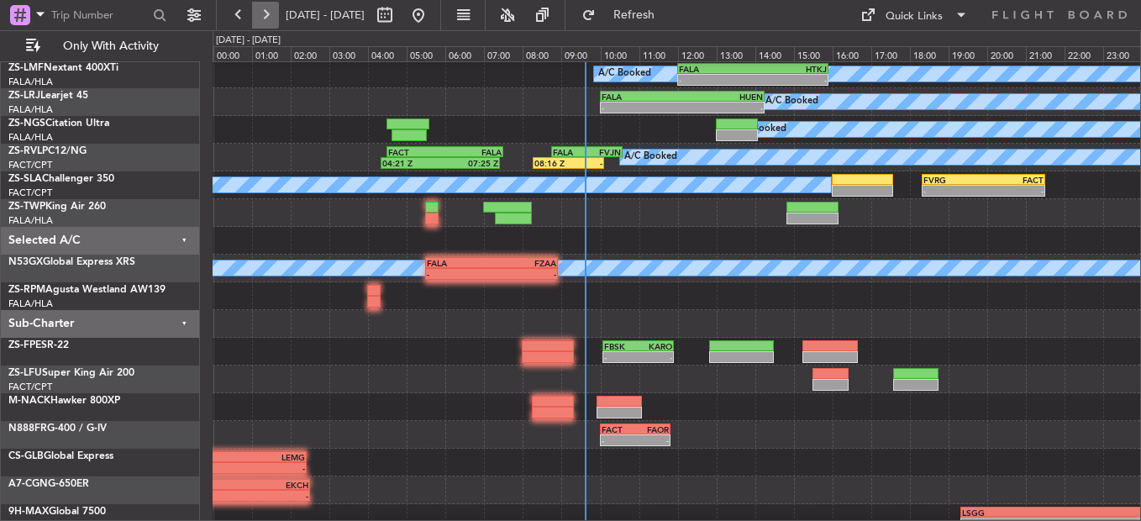
click at [262, 15] on button at bounding box center [265, 15] width 27 height 27
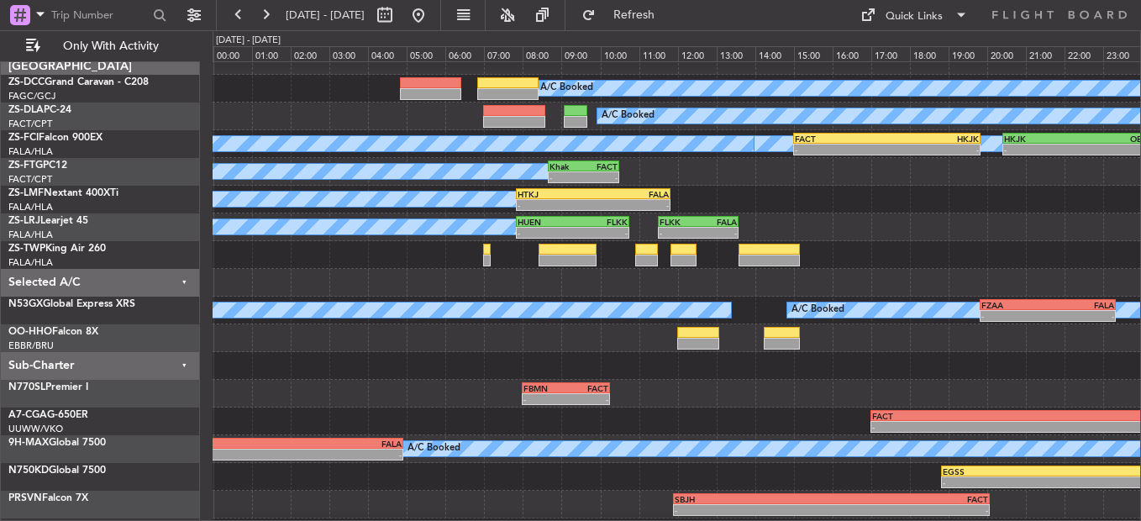
scroll to position [0, 0]
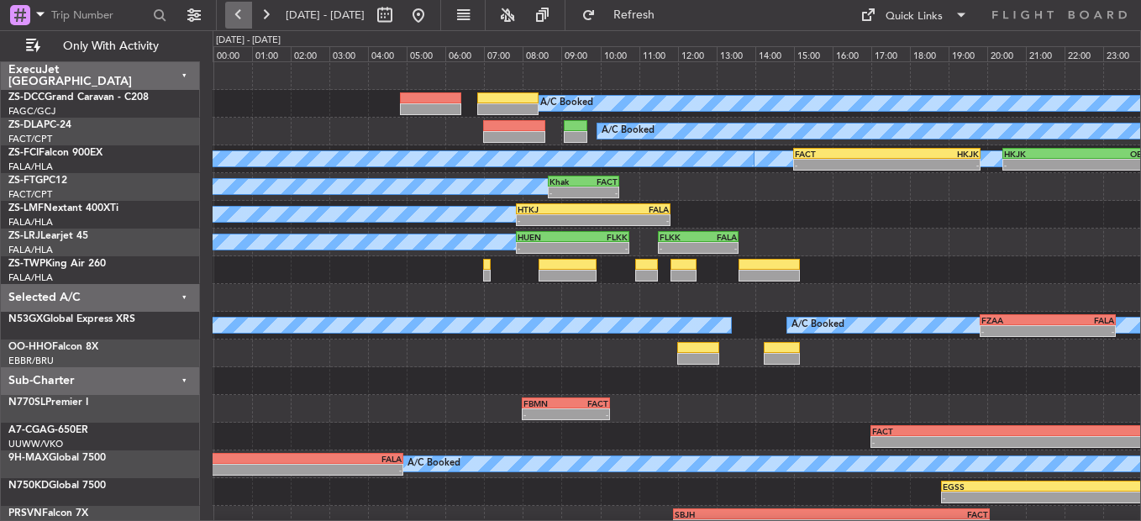
click at [235, 13] on button at bounding box center [238, 15] width 27 height 27
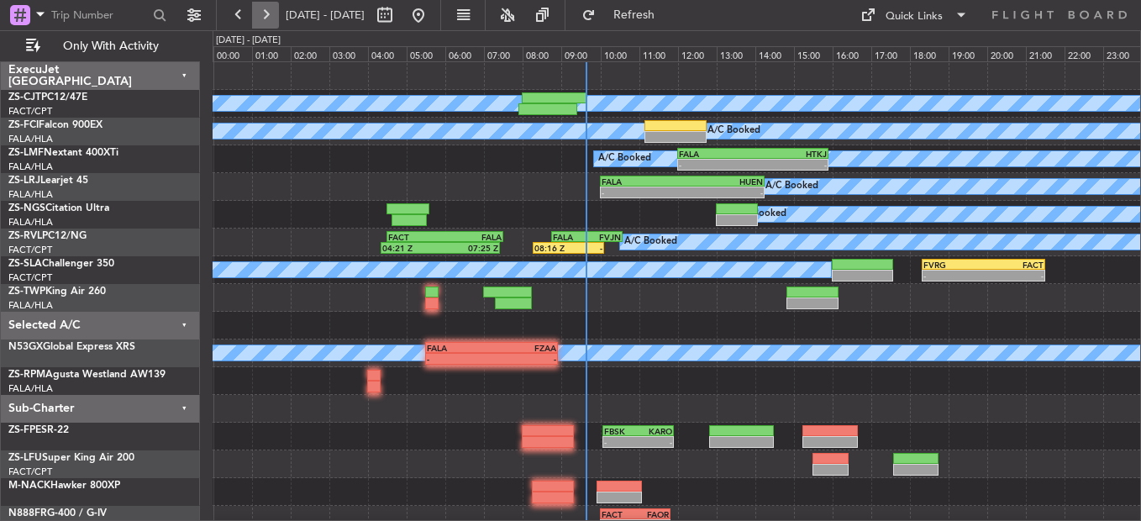
click at [254, 19] on button at bounding box center [265, 15] width 27 height 27
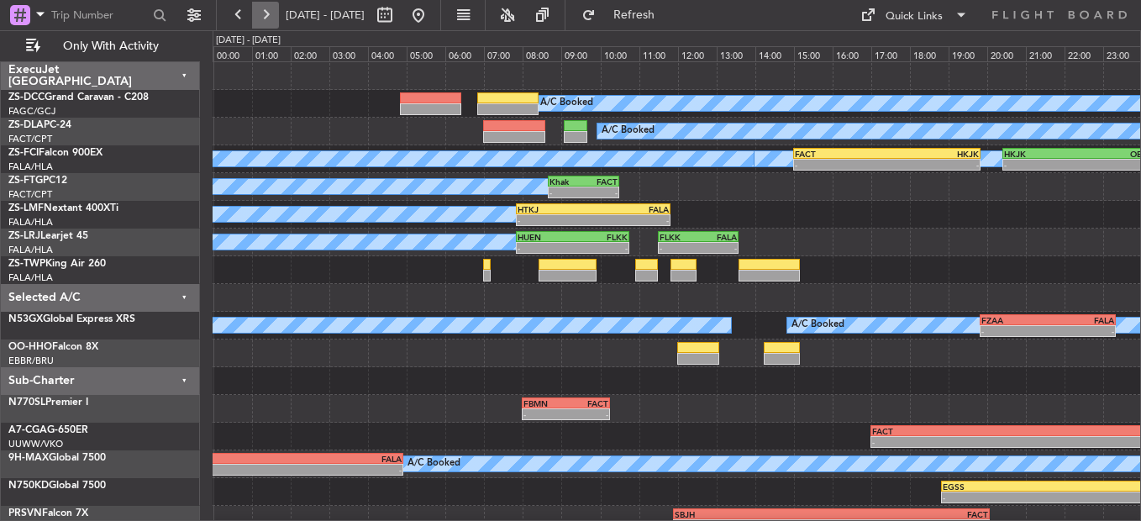
click at [254, 19] on button at bounding box center [265, 15] width 27 height 27
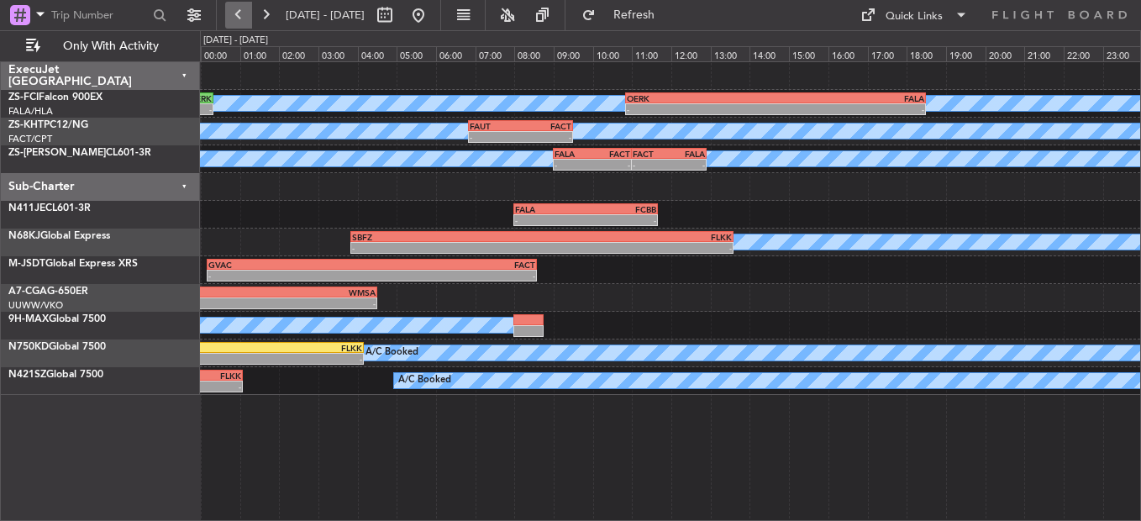
click at [237, 23] on button at bounding box center [238, 15] width 27 height 27
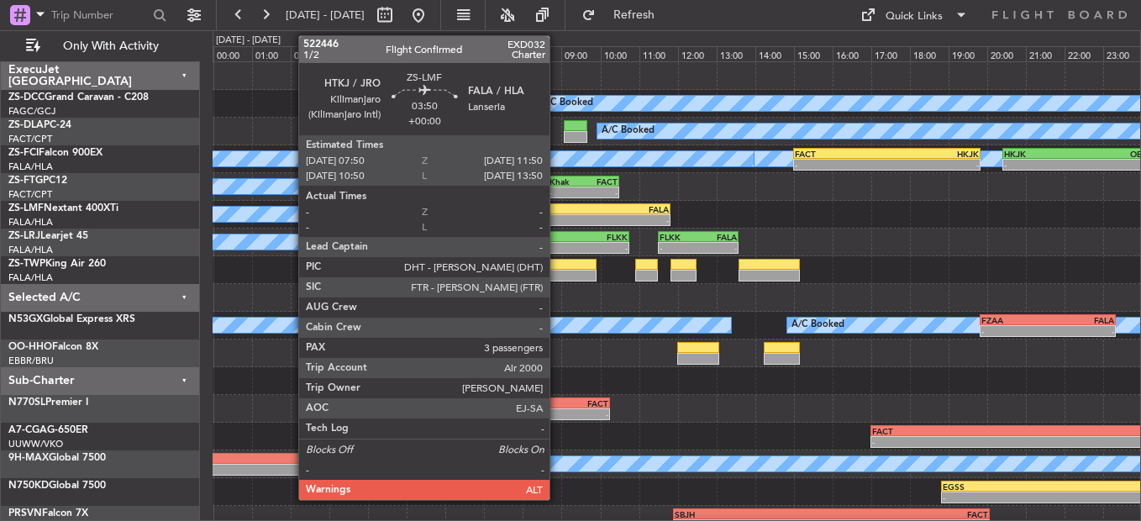
click at [560, 213] on div "HTKJ 07:50 Z FALA 11:50 Z" at bounding box center [593, 209] width 155 height 12
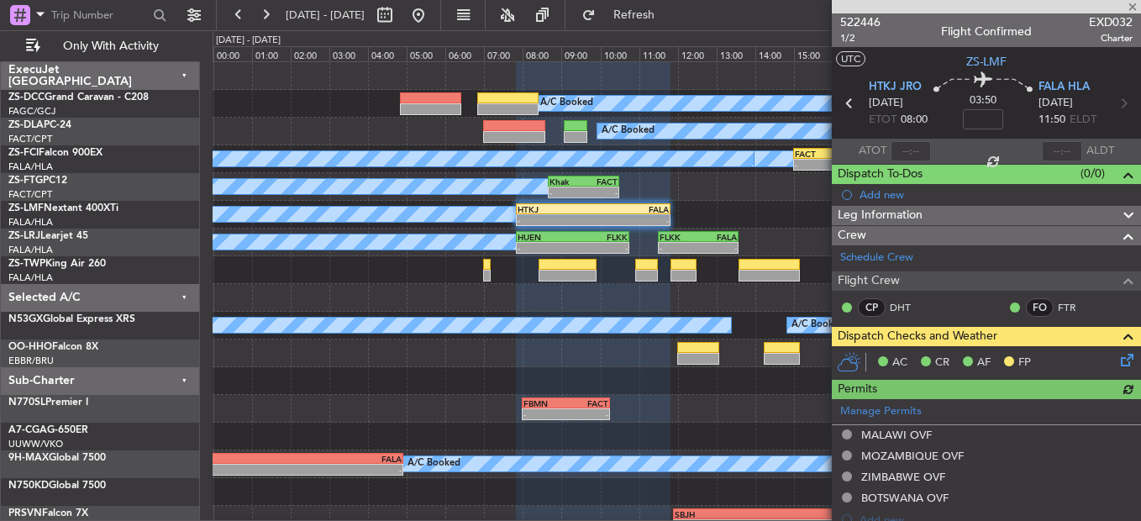
click at [1118, 364] on icon at bounding box center [1124, 356] width 13 height 13
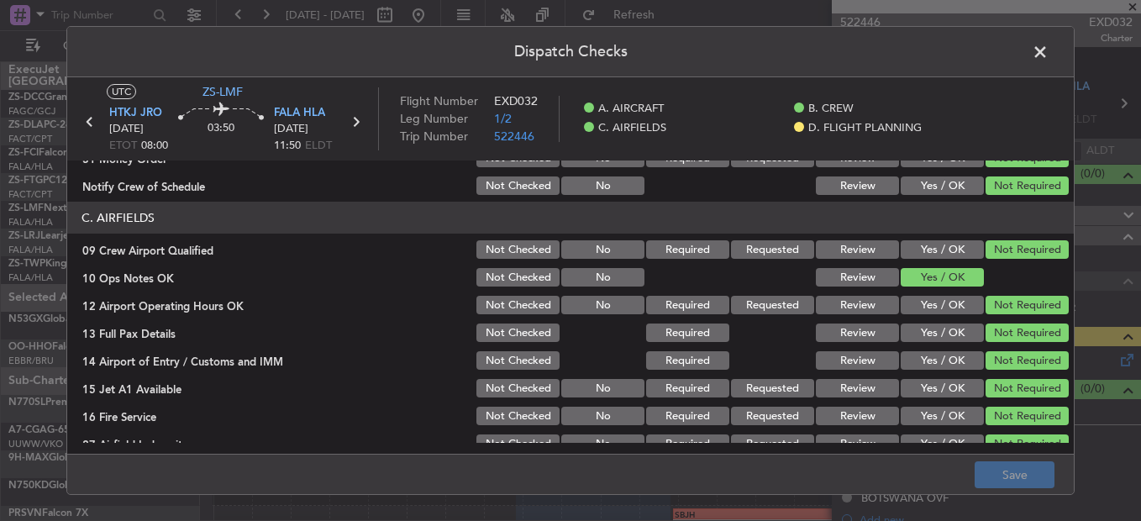
scroll to position [472, 0]
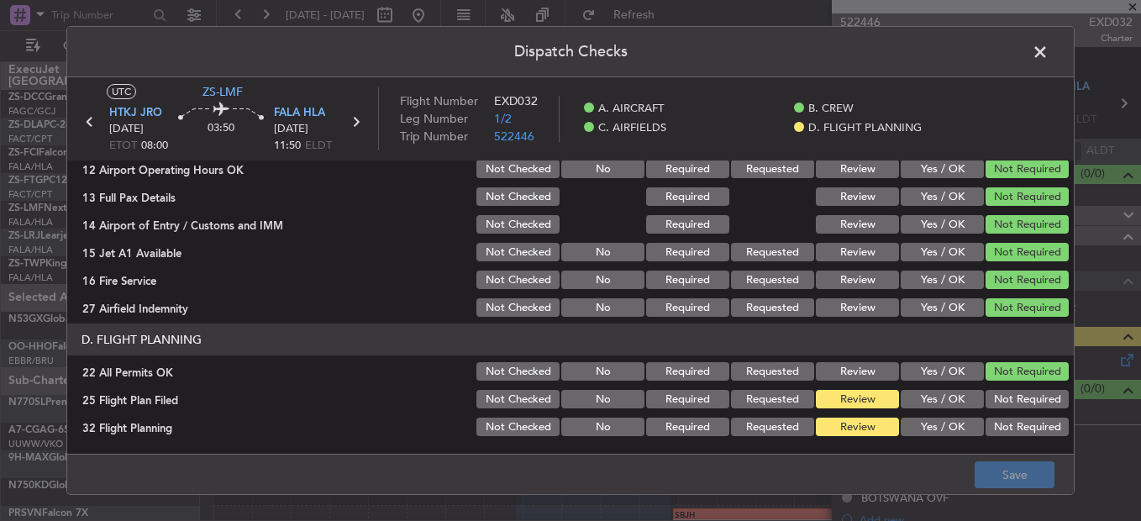
click at [905, 398] on button "Yes / OK" at bounding box center [942, 399] width 83 height 18
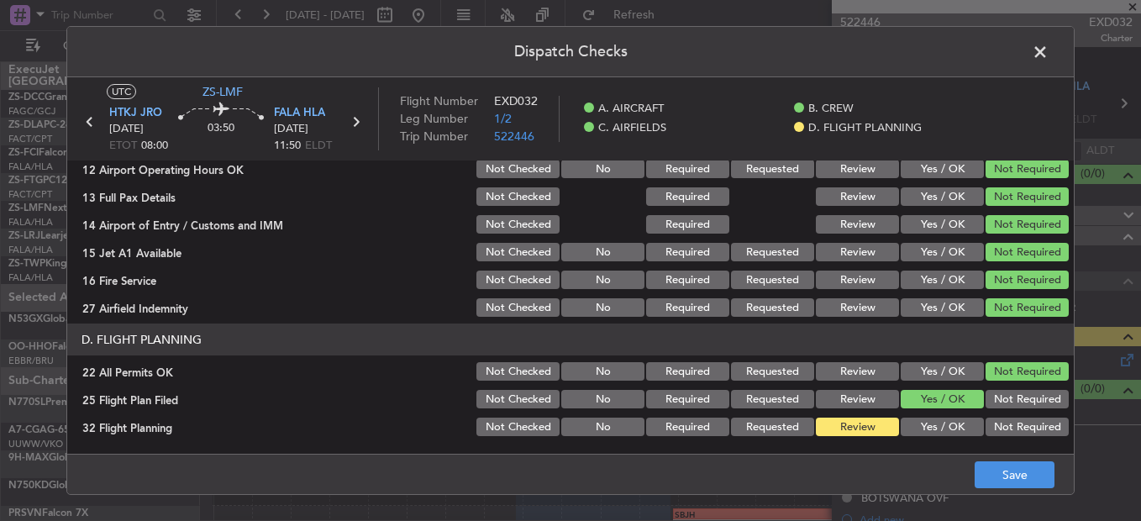
click at [910, 423] on div "Yes / OK" at bounding box center [940, 427] width 85 height 24
click at [910, 425] on button "Yes / OK" at bounding box center [942, 427] width 83 height 18
click at [1002, 501] on div "Dispatch Checks UTC ZS-LMF HTKJ JRO [DATE] ETOT 08:00 03:50 FALA HLA [DATE] 11:…" at bounding box center [570, 260] width 1141 height 521
click at [996, 469] on button "Save" at bounding box center [1015, 474] width 80 height 27
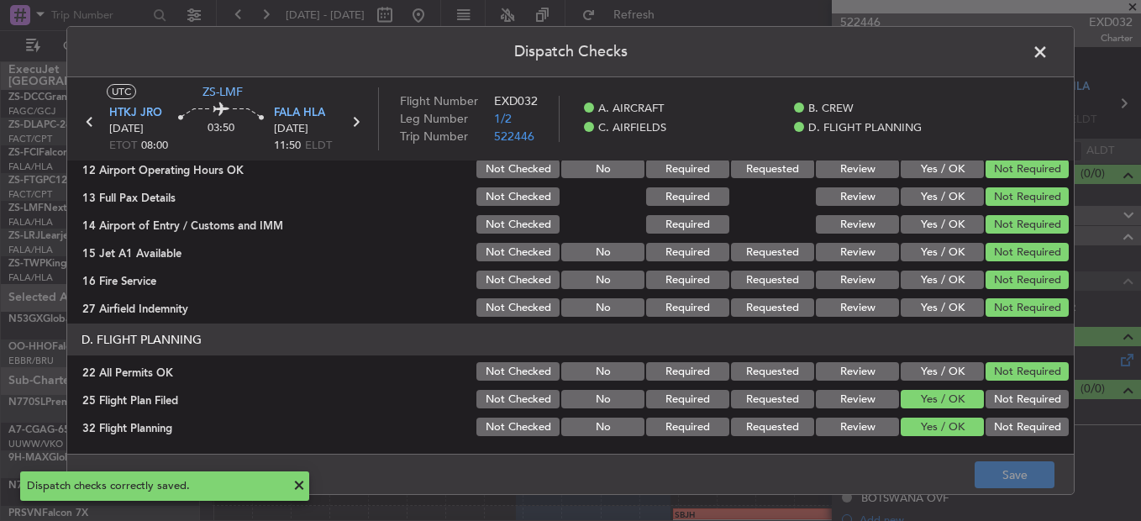
click at [1049, 57] on span at bounding box center [1049, 56] width 0 height 34
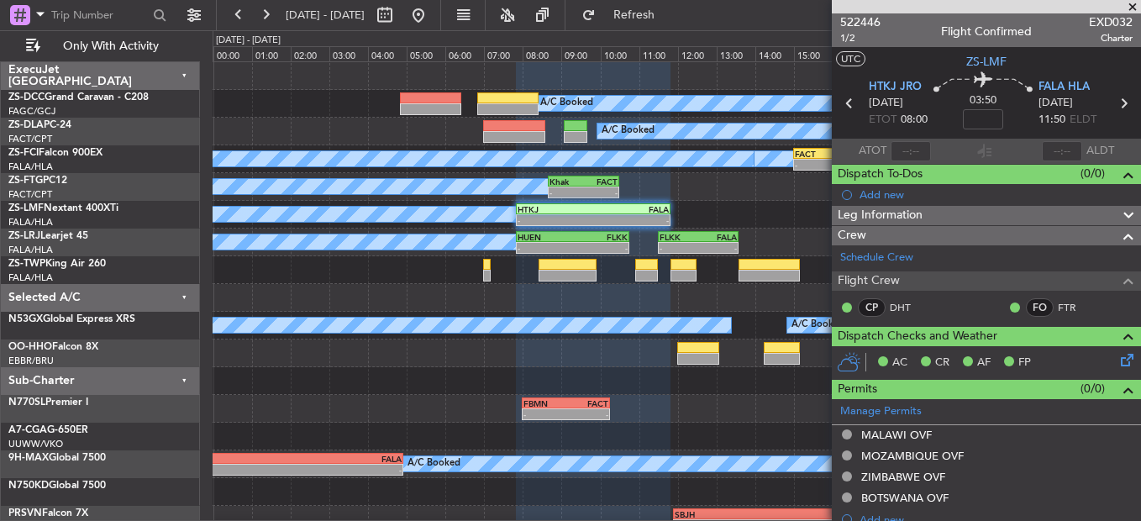
click at [1137, 8] on span at bounding box center [1132, 7] width 17 height 15
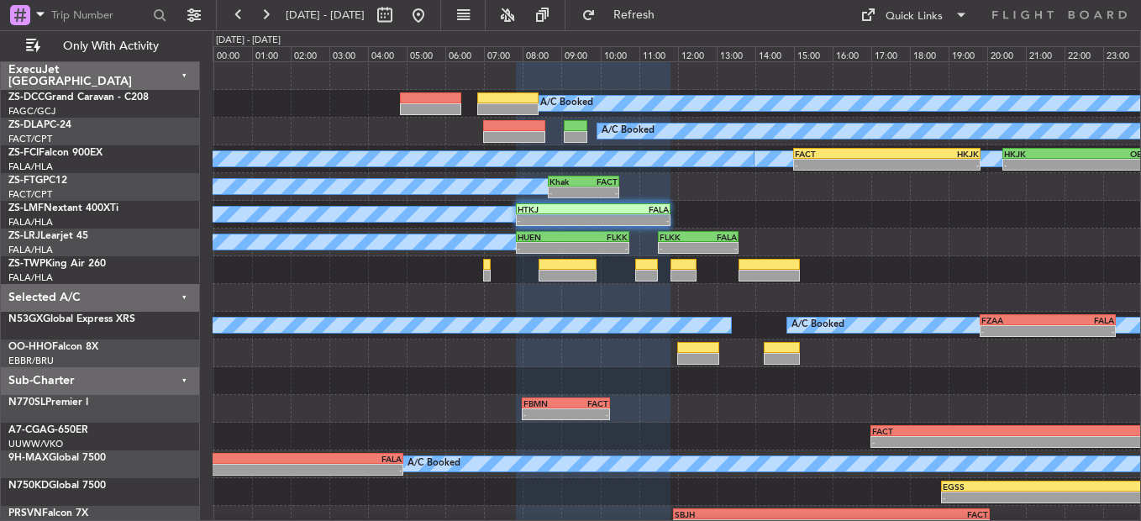
type input "0"
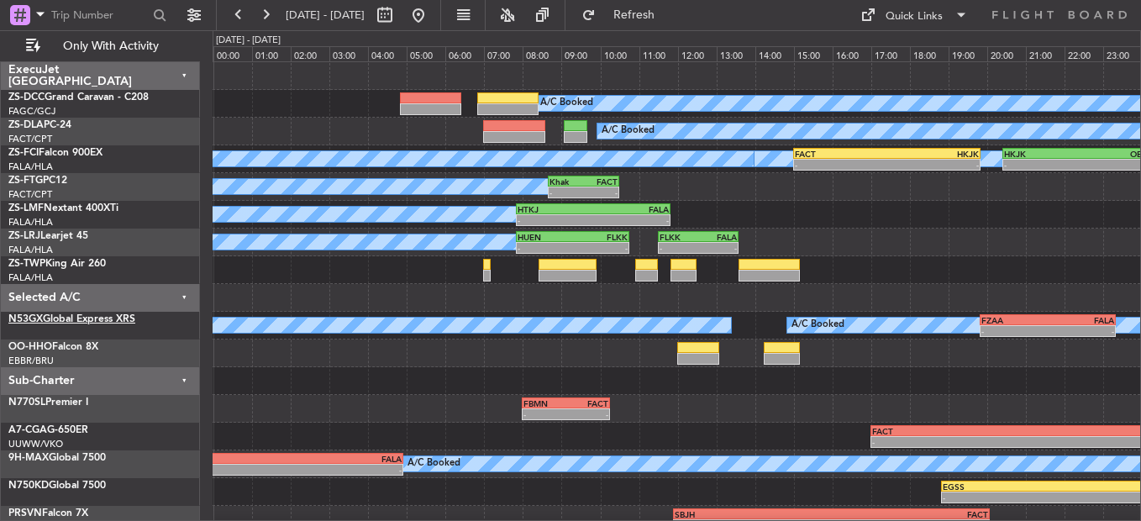
scroll to position [39, 0]
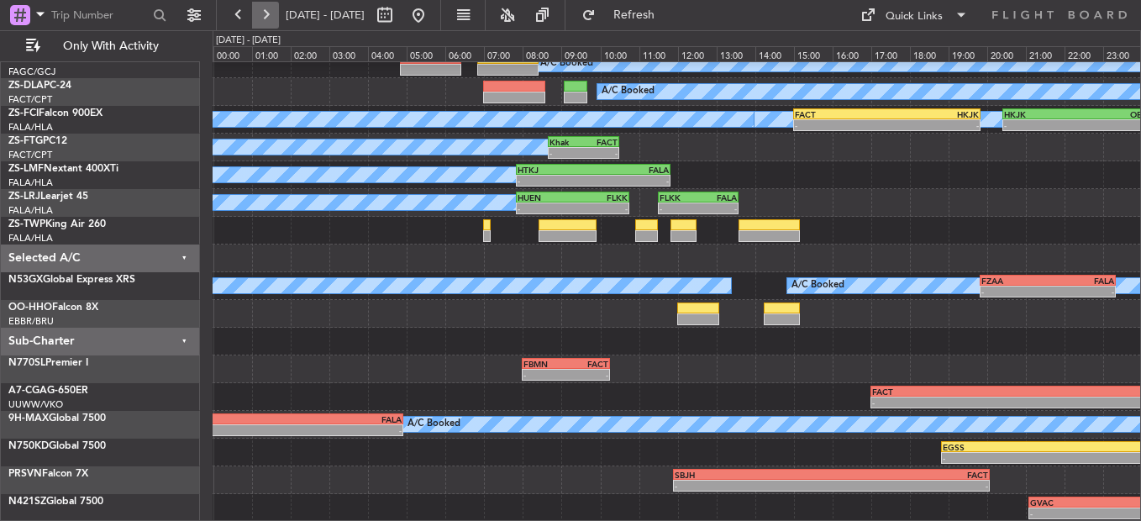
click at [272, 13] on button at bounding box center [265, 15] width 27 height 27
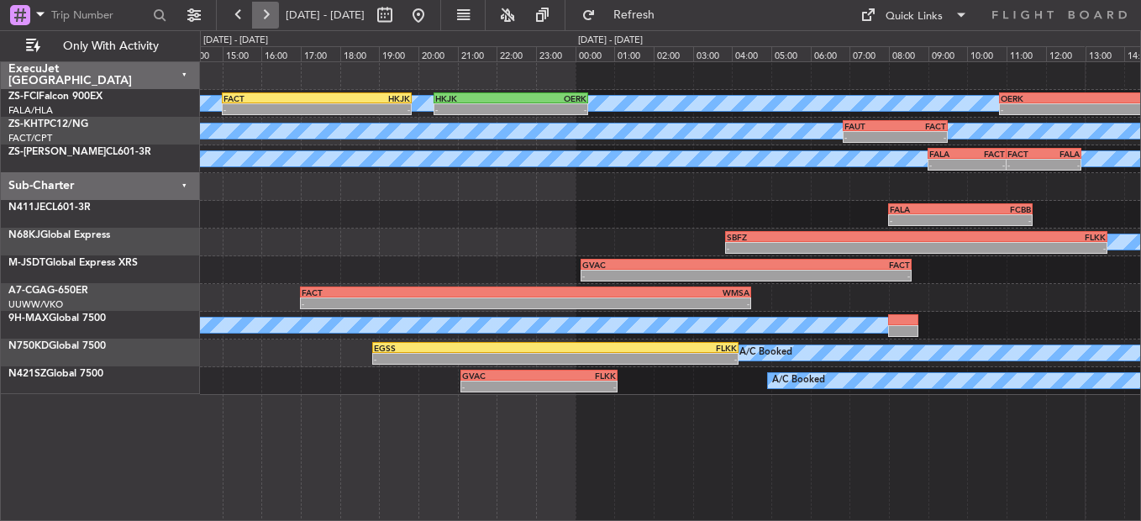
scroll to position [0, 0]
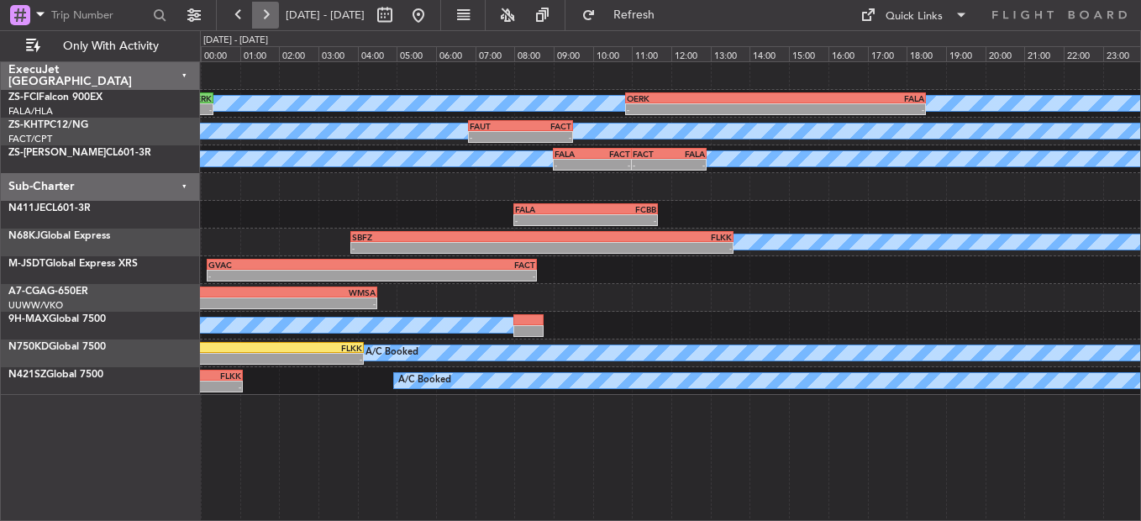
click at [265, 23] on button at bounding box center [265, 15] width 27 height 27
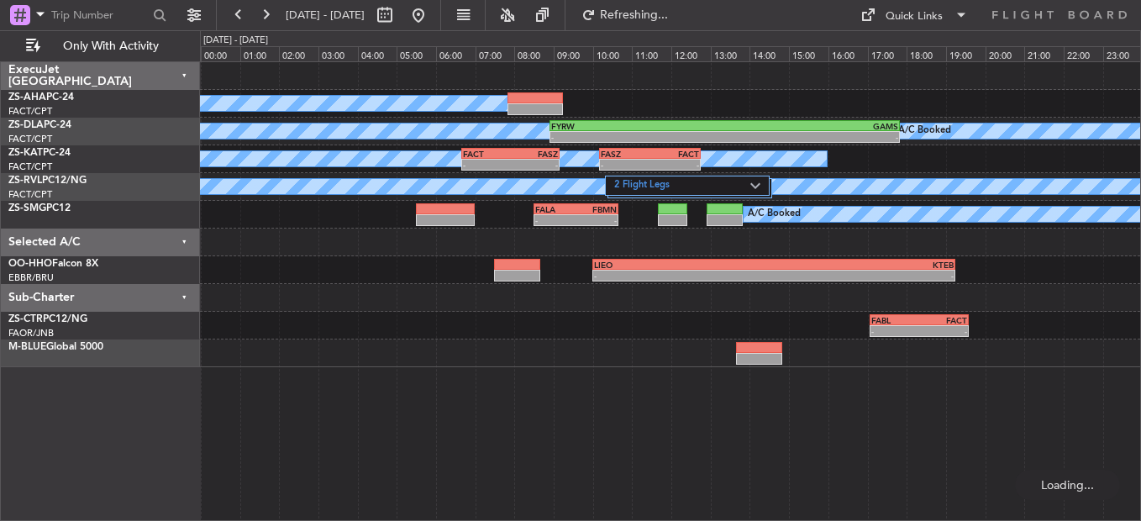
click at [93, 18] on input "text" at bounding box center [99, 15] width 97 height 25
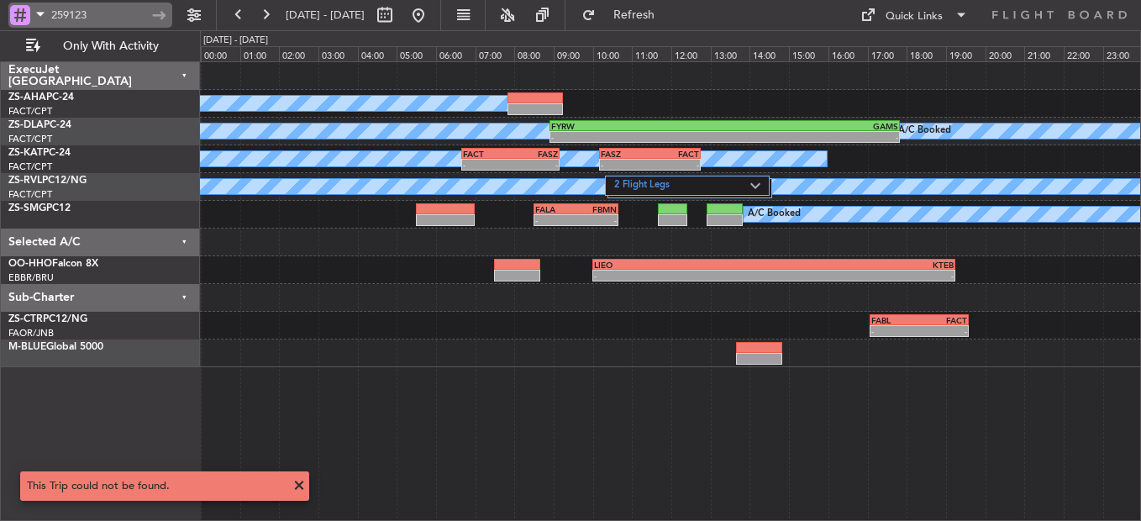
click at [61, 13] on input "259123" at bounding box center [99, 15] width 97 height 25
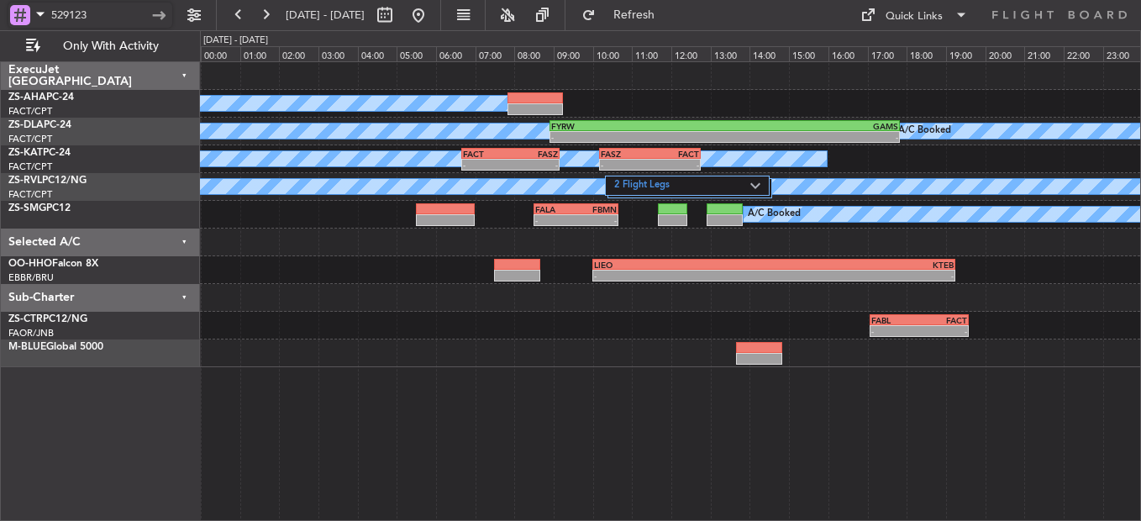
type input "529123"
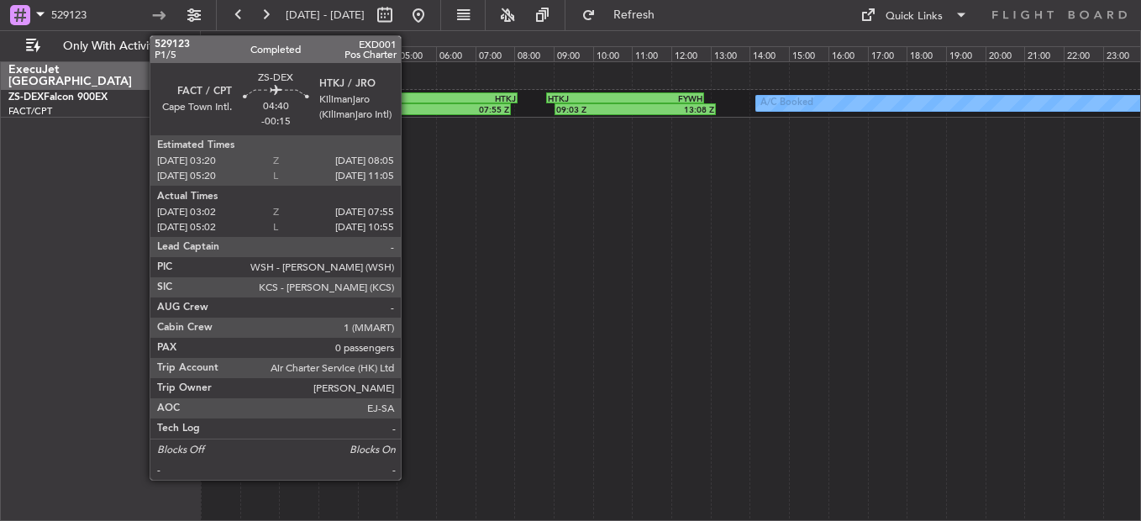
click at [408, 108] on div "03:02 Z" at bounding box center [368, 109] width 94 height 10
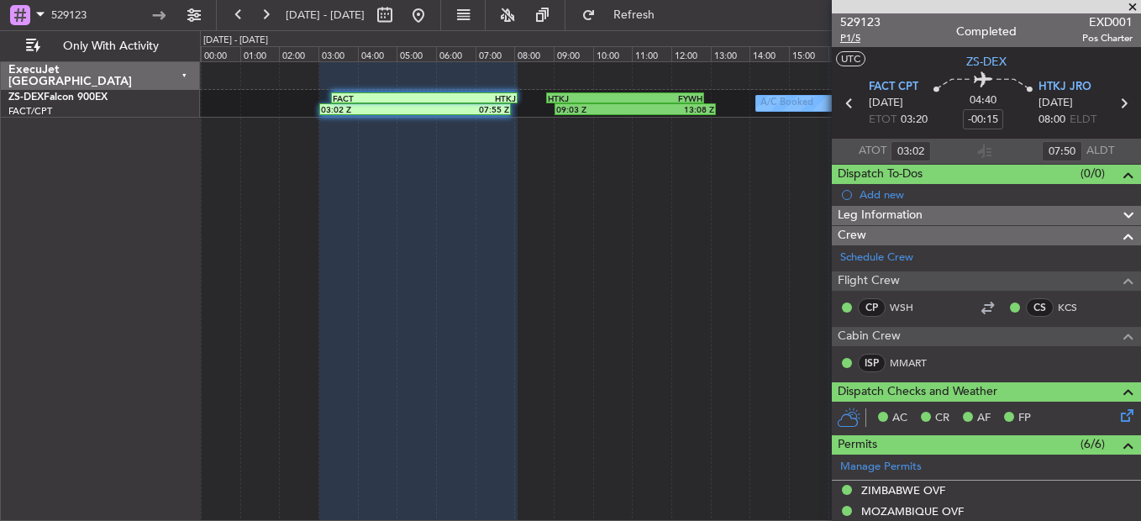
type input "05:02"
type input "10:50"
type input "03:02"
type input "07:50"
